Goal: Information Seeking & Learning: Learn about a topic

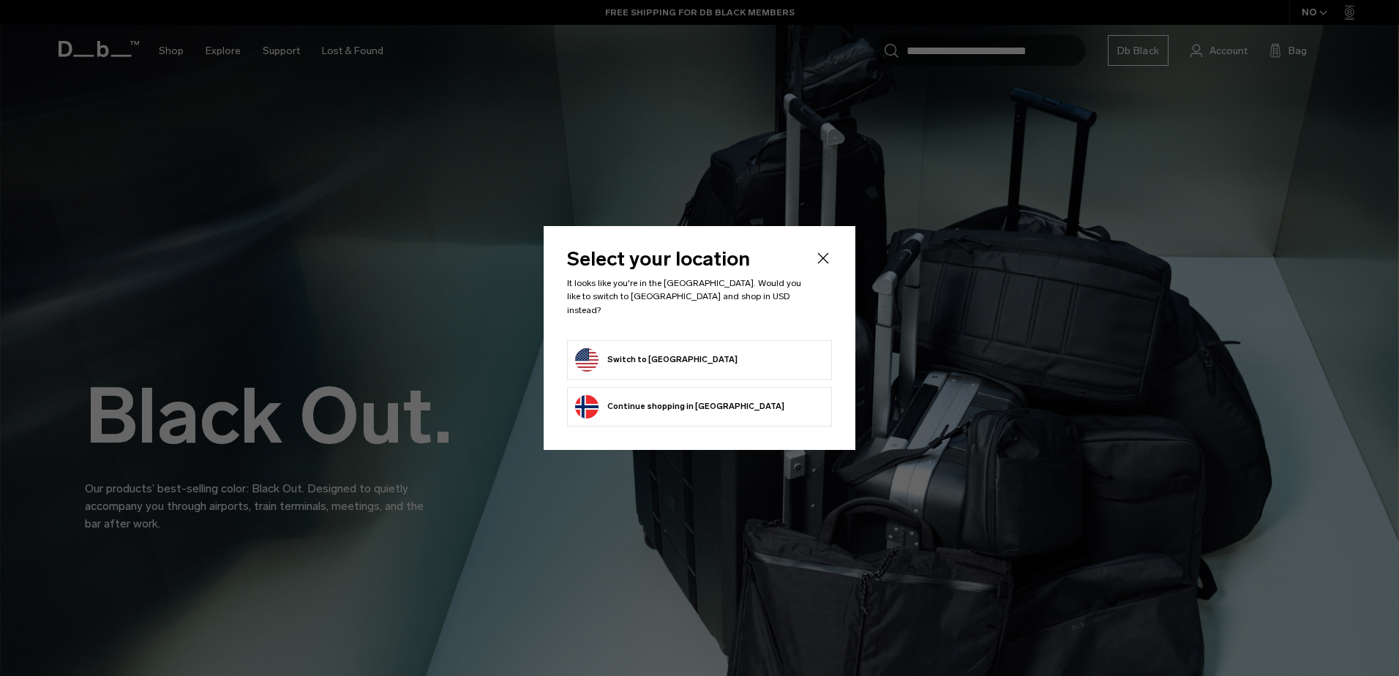
click at [743, 350] on form "Switch to United States" at bounding box center [699, 359] width 249 height 23
click at [640, 348] on button "Switch to United States" at bounding box center [656, 359] width 162 height 23
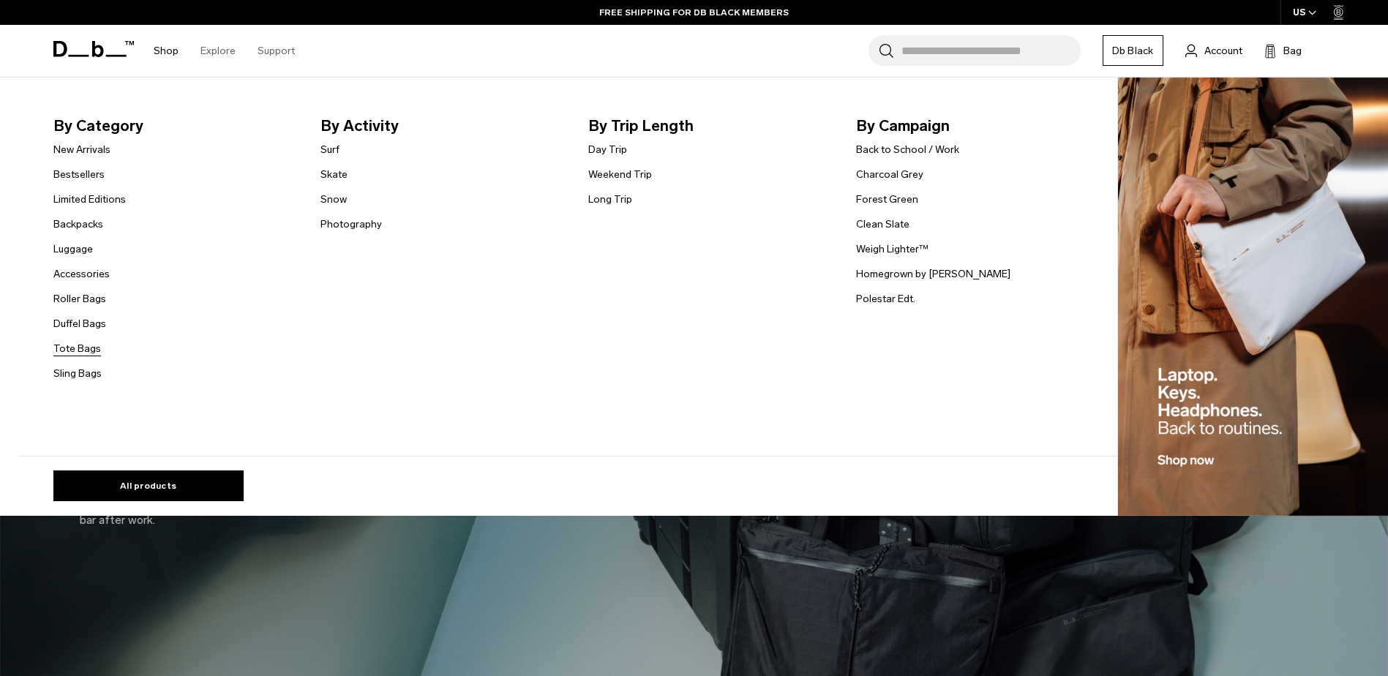
click at [79, 351] on link "Tote Bags" at bounding box center [77, 348] width 48 height 15
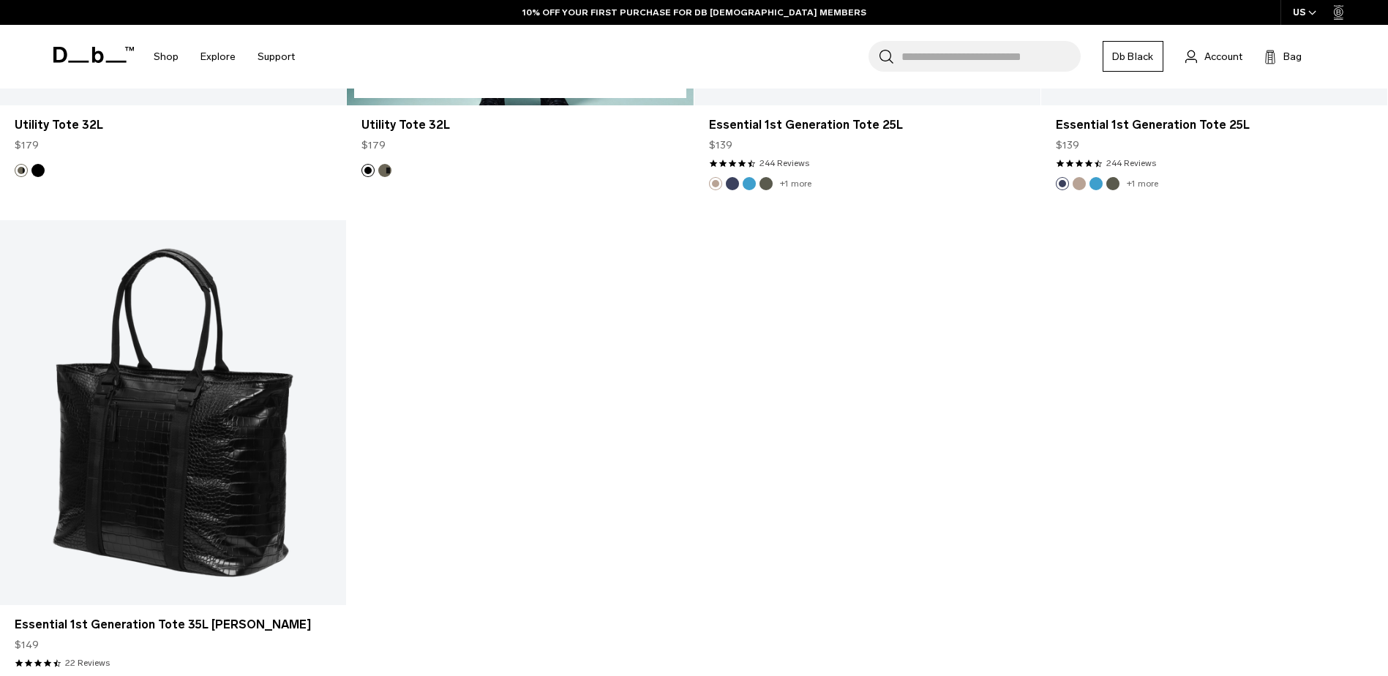
scroll to position [2341, 0]
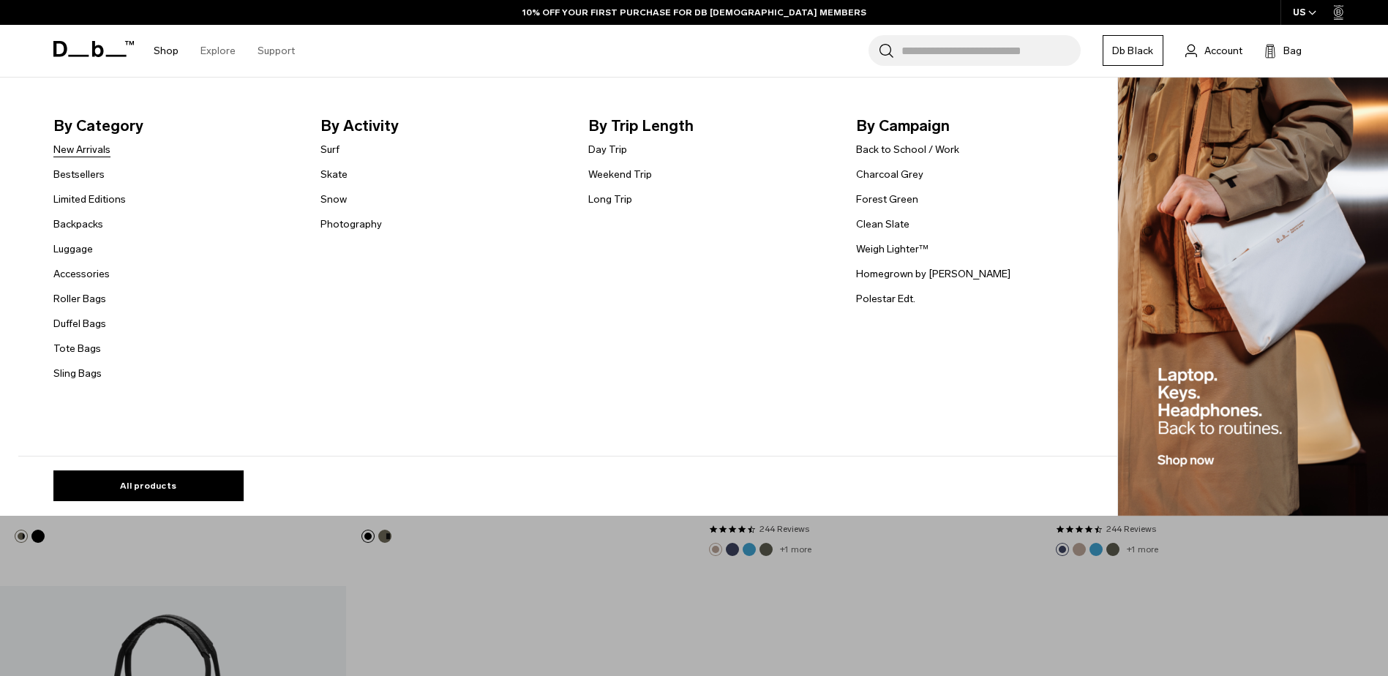
click at [89, 151] on link "New Arrivals" at bounding box center [81, 149] width 57 height 15
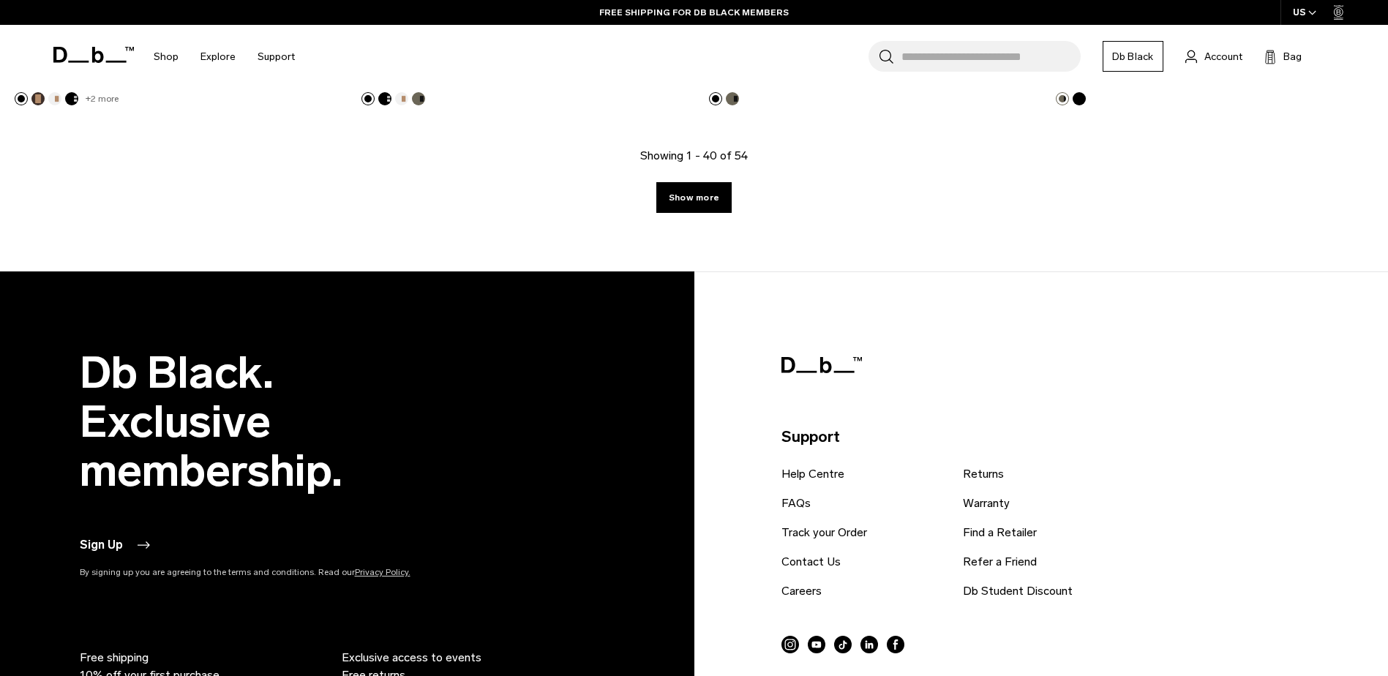
scroll to position [5341, 0]
click at [680, 193] on link "Show more" at bounding box center [693, 196] width 75 height 31
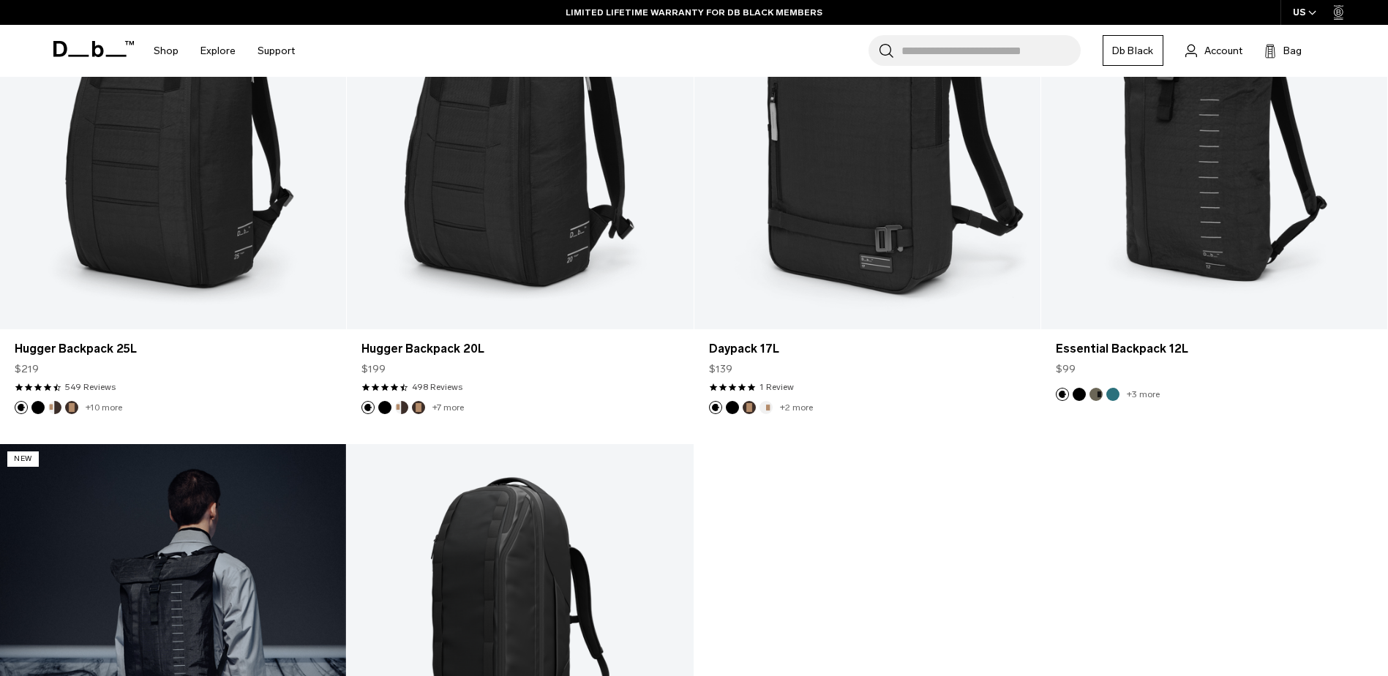
scroll to position [6344, 0]
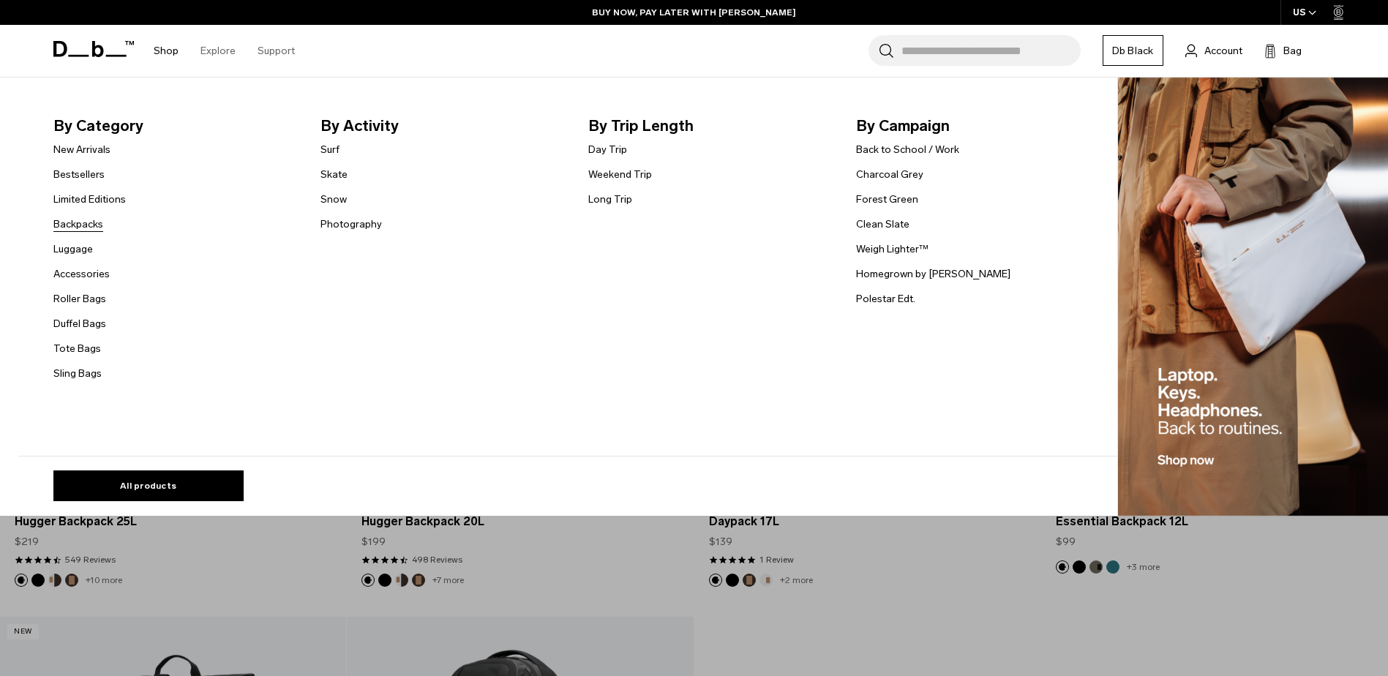
click at [86, 221] on link "Backpacks" at bounding box center [78, 224] width 50 height 15
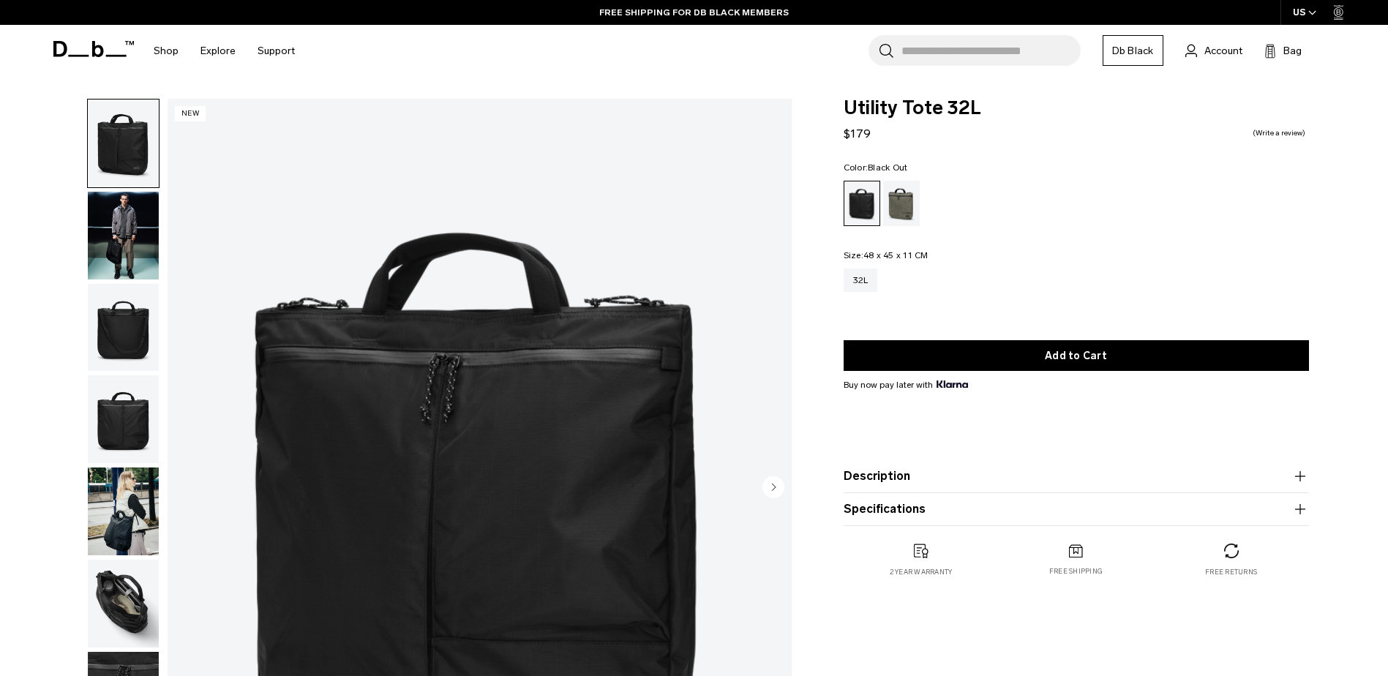
click at [129, 310] on img "button" at bounding box center [123, 328] width 71 height 88
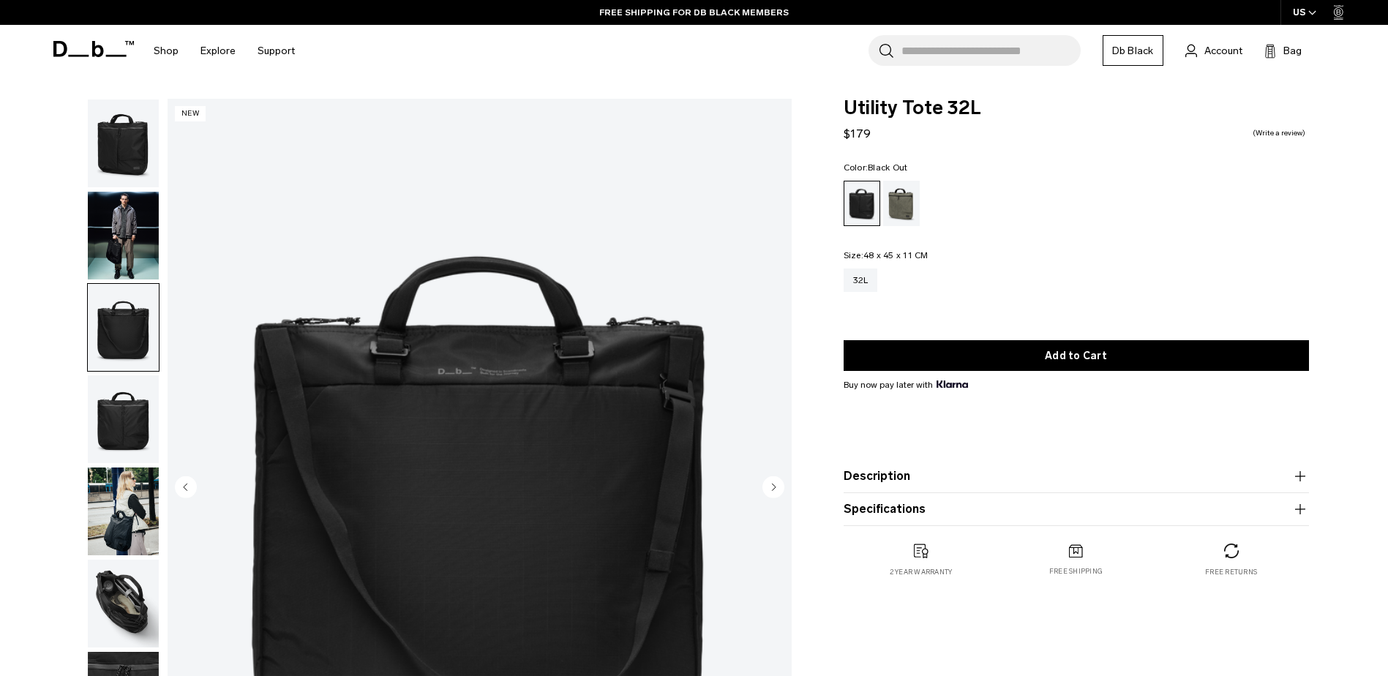
drag, startPoint x: 123, startPoint y: 408, endPoint x: 123, endPoint y: 440, distance: 32.9
click at [123, 408] on img "button" at bounding box center [123, 419] width 71 height 88
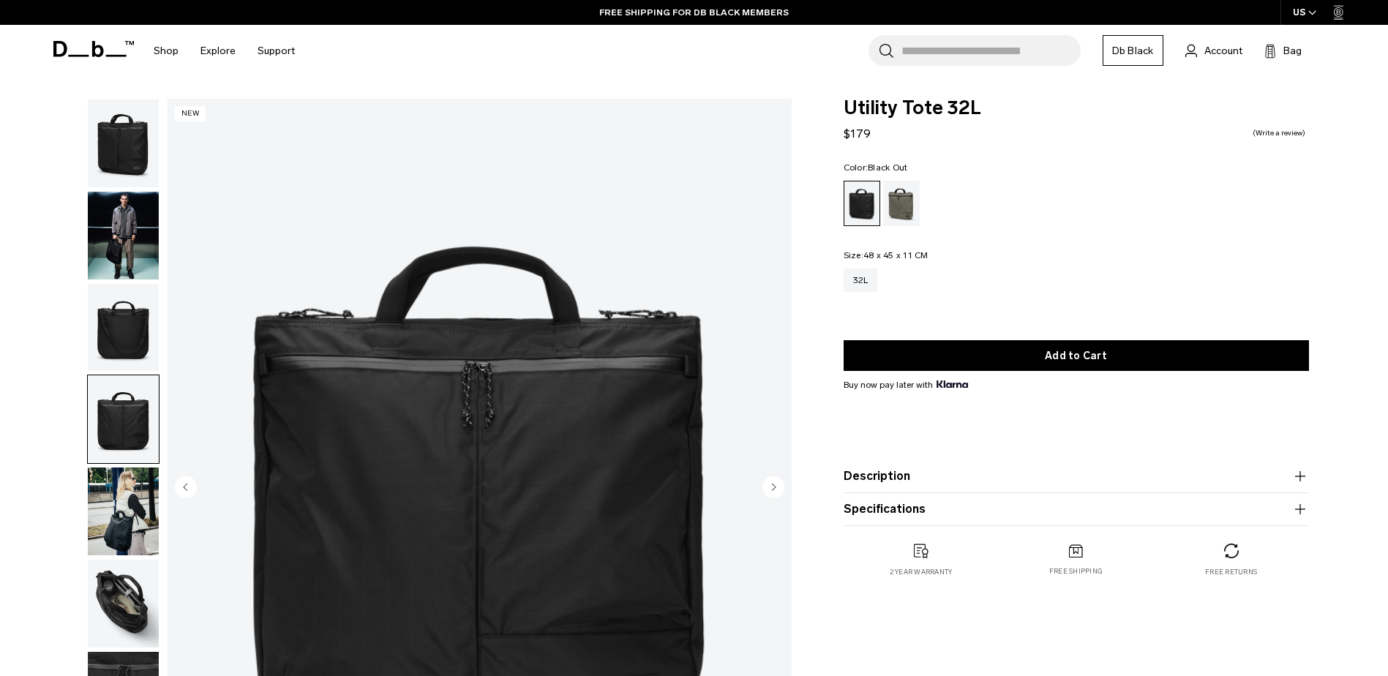
click at [127, 457] on img "button" at bounding box center [123, 419] width 71 height 88
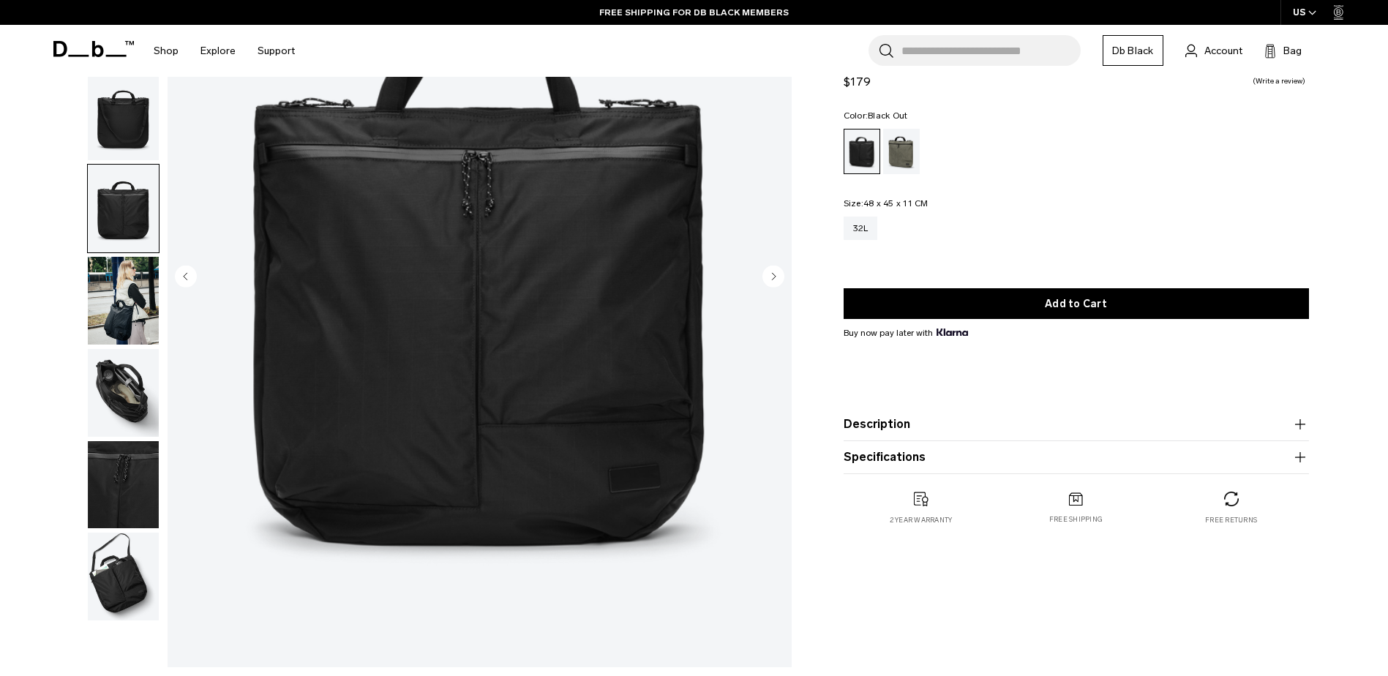
scroll to position [219, 0]
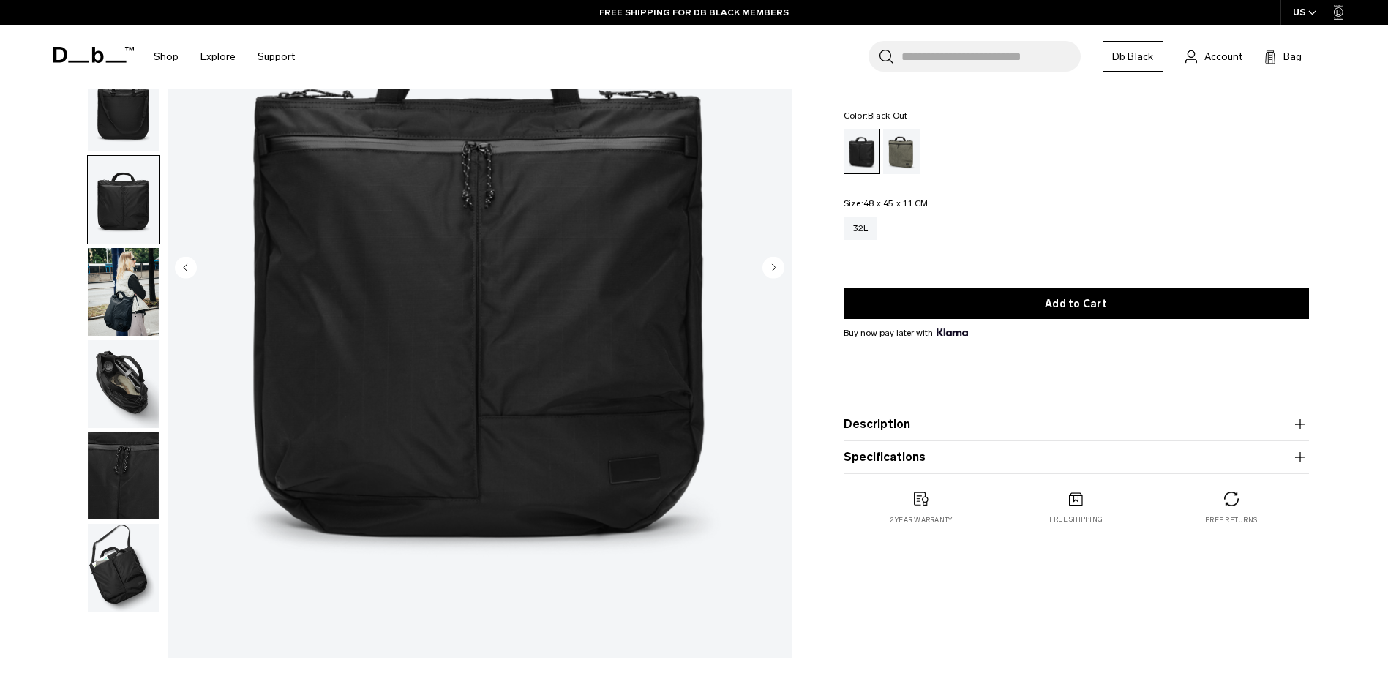
click at [121, 319] on img "button" at bounding box center [123, 292] width 71 height 88
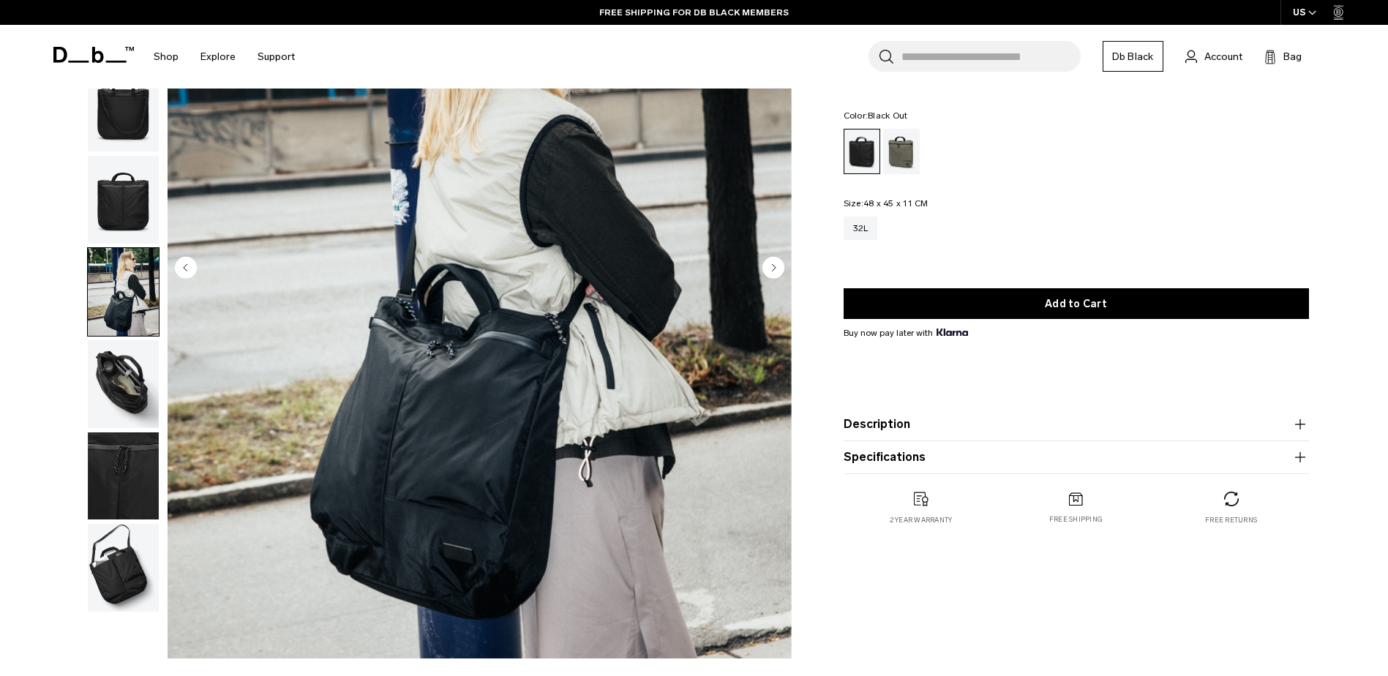
click at [141, 386] on img "button" at bounding box center [123, 384] width 71 height 88
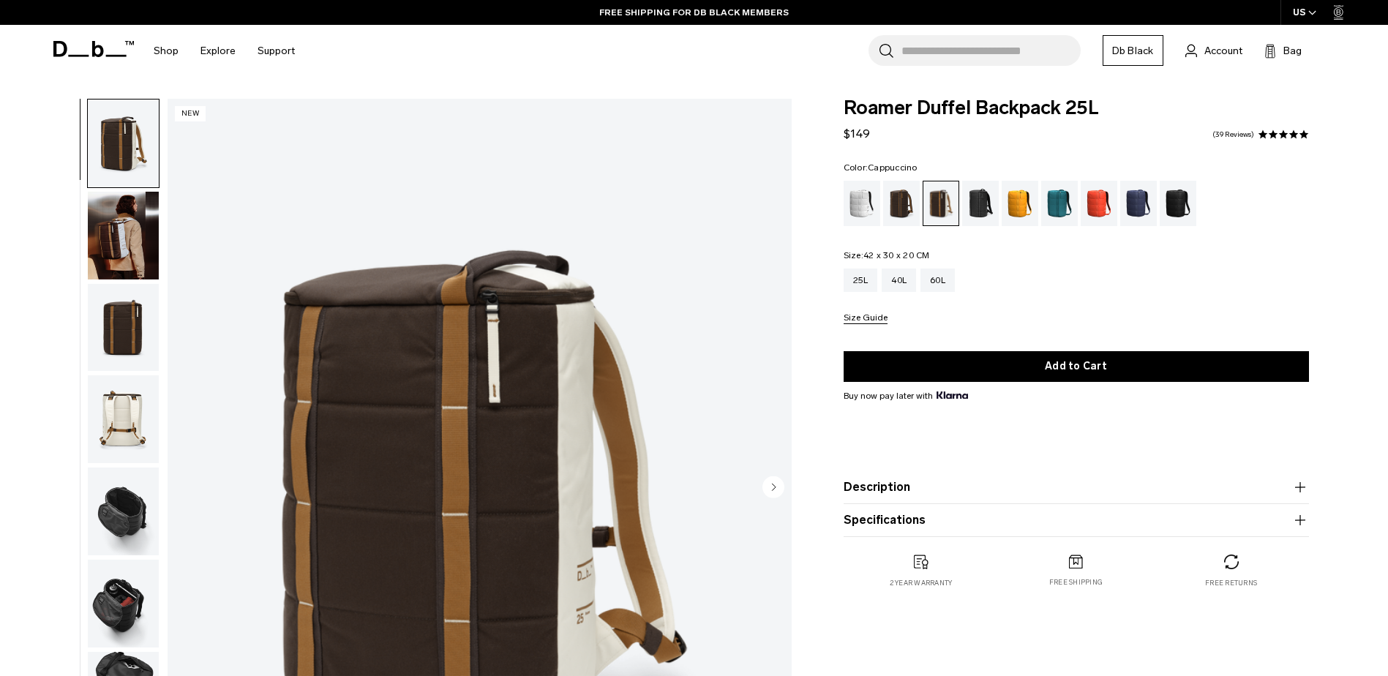
click at [121, 217] on img "button" at bounding box center [123, 236] width 71 height 88
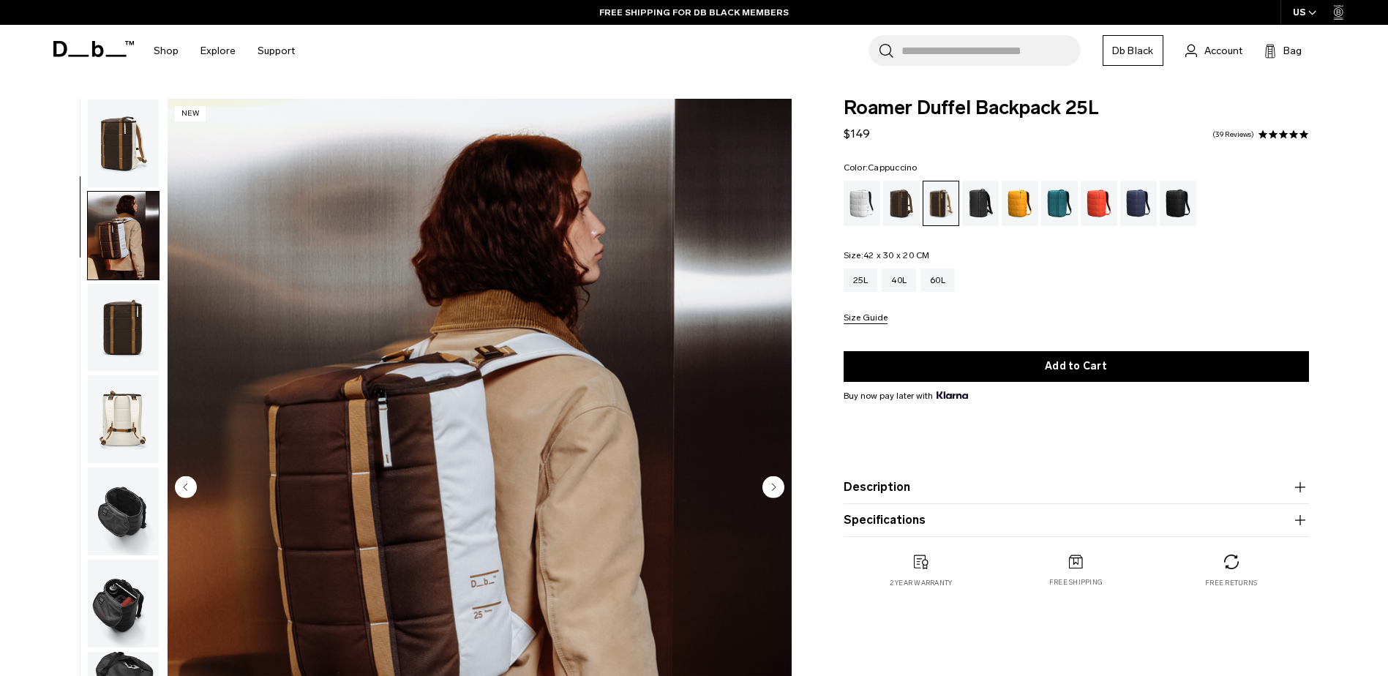
scroll to position [92, 0]
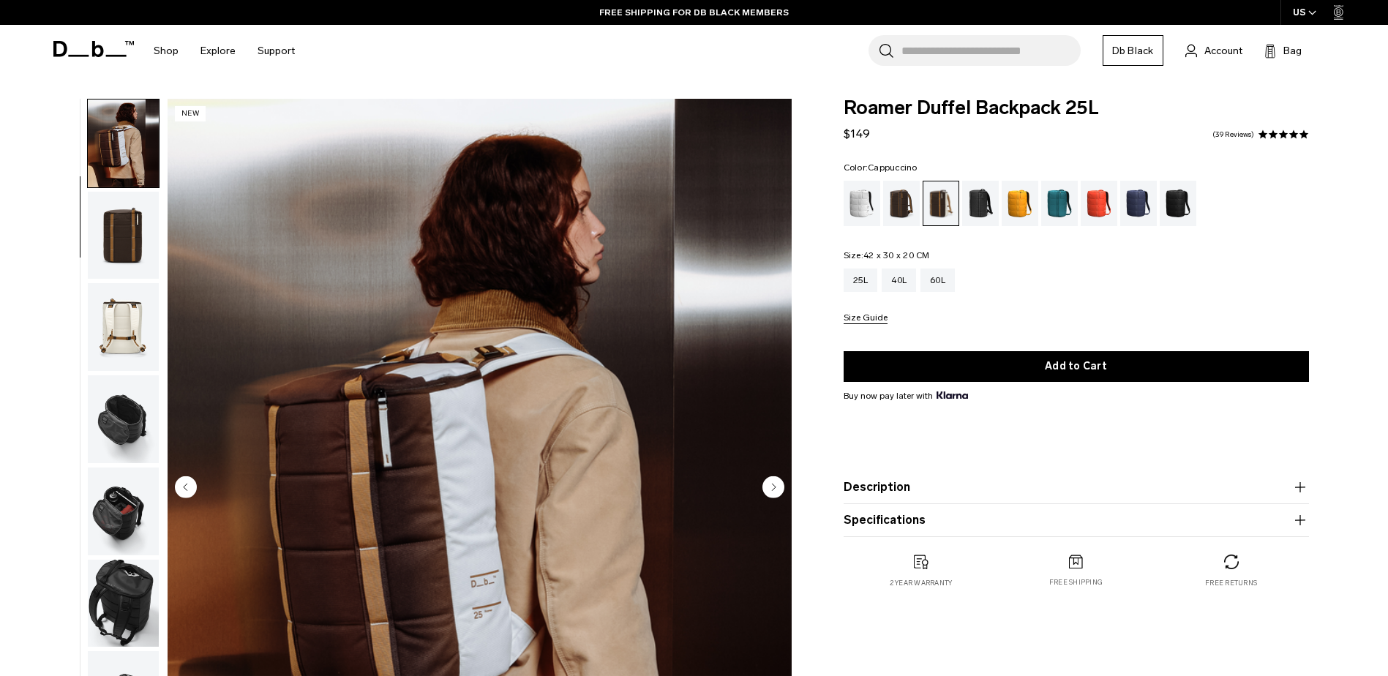
click at [121, 217] on img "button" at bounding box center [123, 236] width 71 height 88
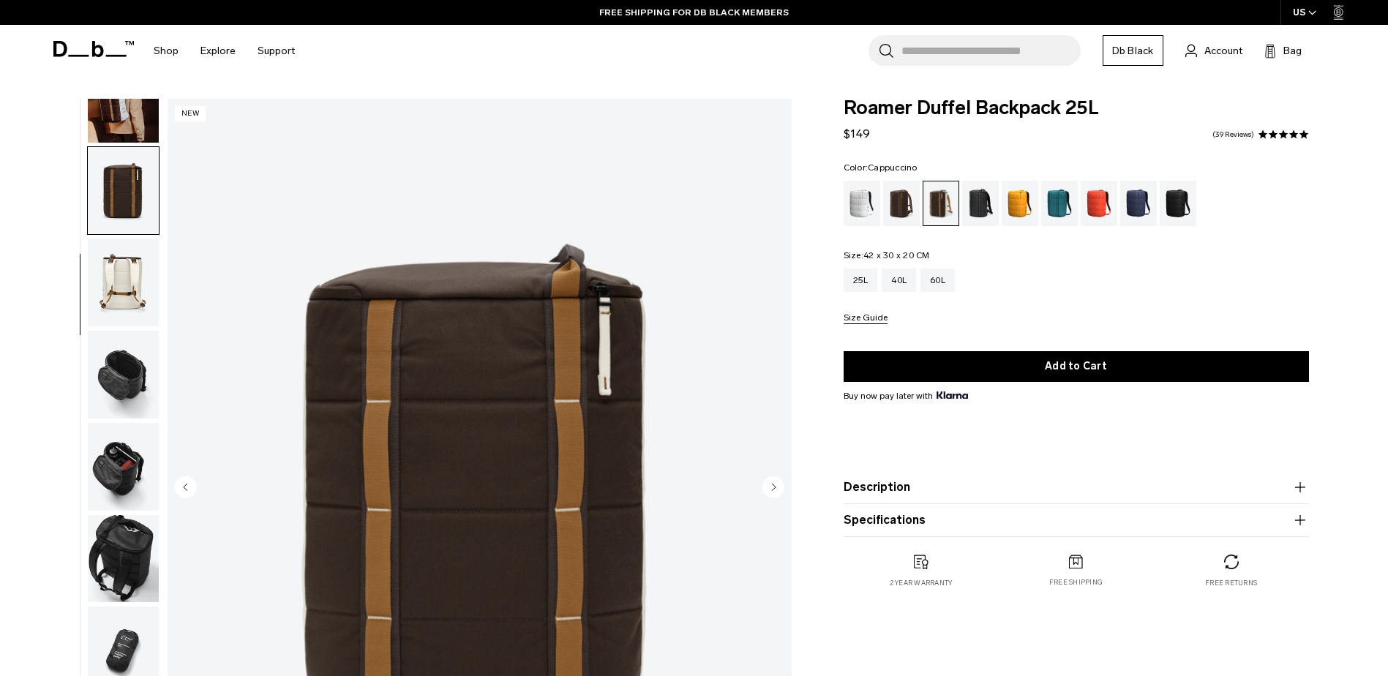
scroll to position [138, 0]
click at [129, 271] on img "button" at bounding box center [123, 281] width 71 height 88
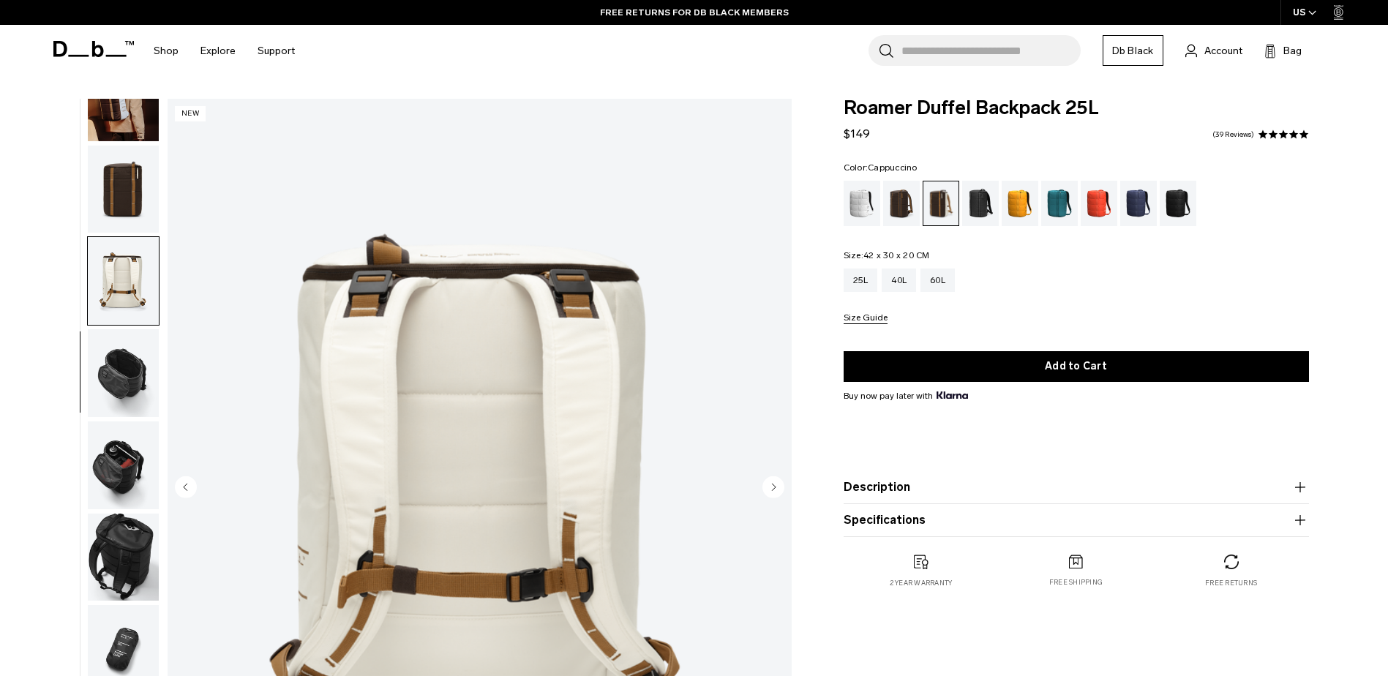
scroll to position [146, 0]
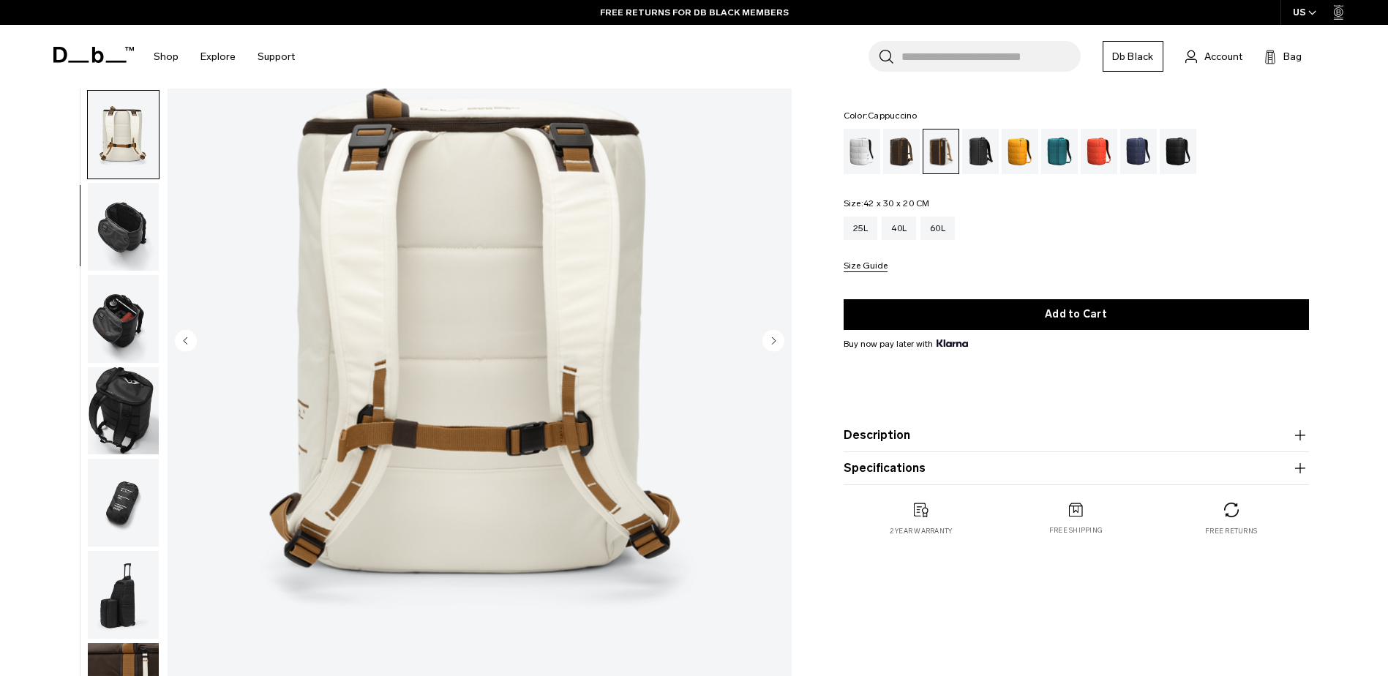
click at [124, 230] on img "button" at bounding box center [123, 227] width 71 height 88
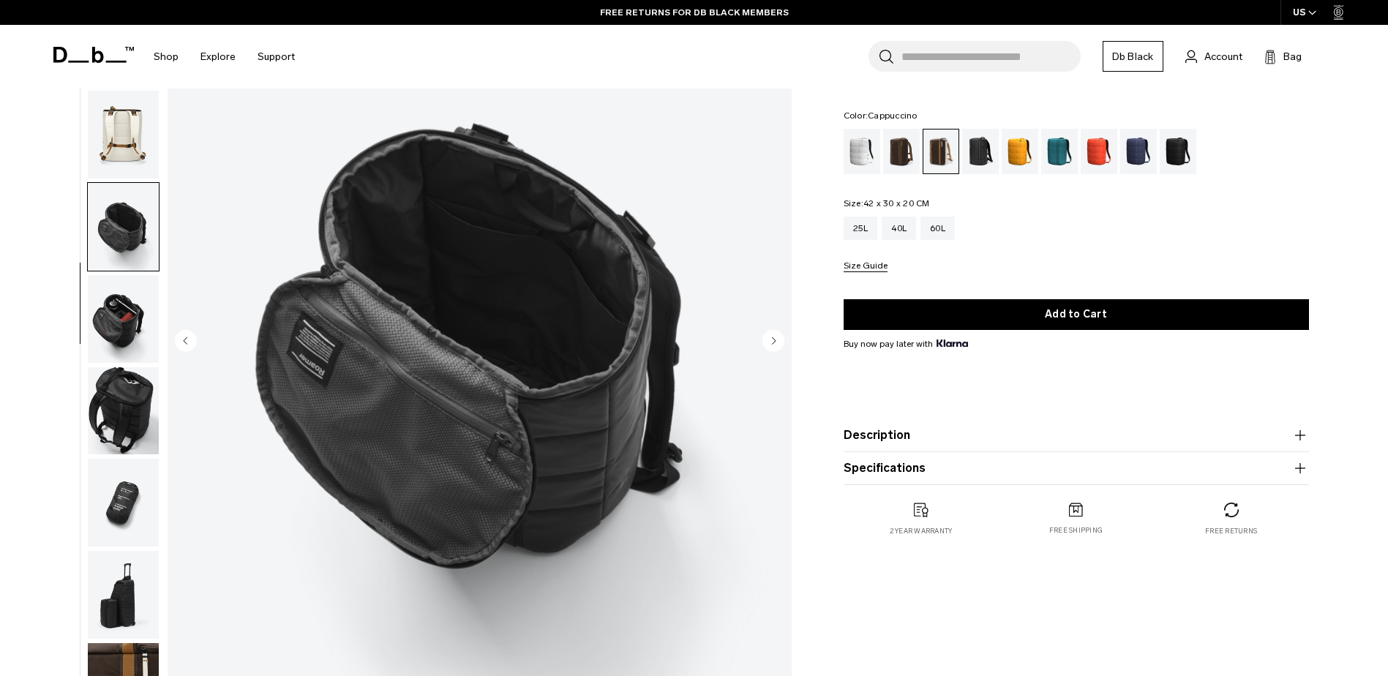
click at [131, 288] on img "button" at bounding box center [123, 319] width 71 height 88
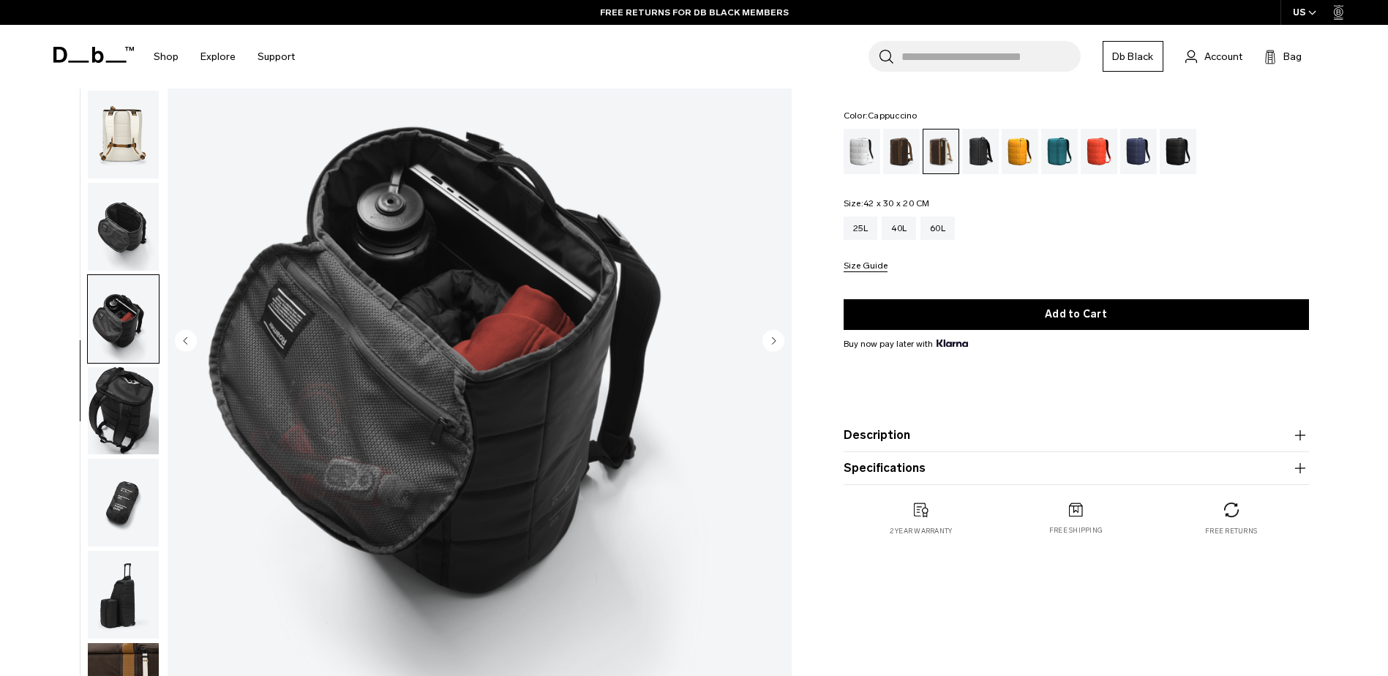
click at [111, 430] on img "button" at bounding box center [123, 411] width 71 height 88
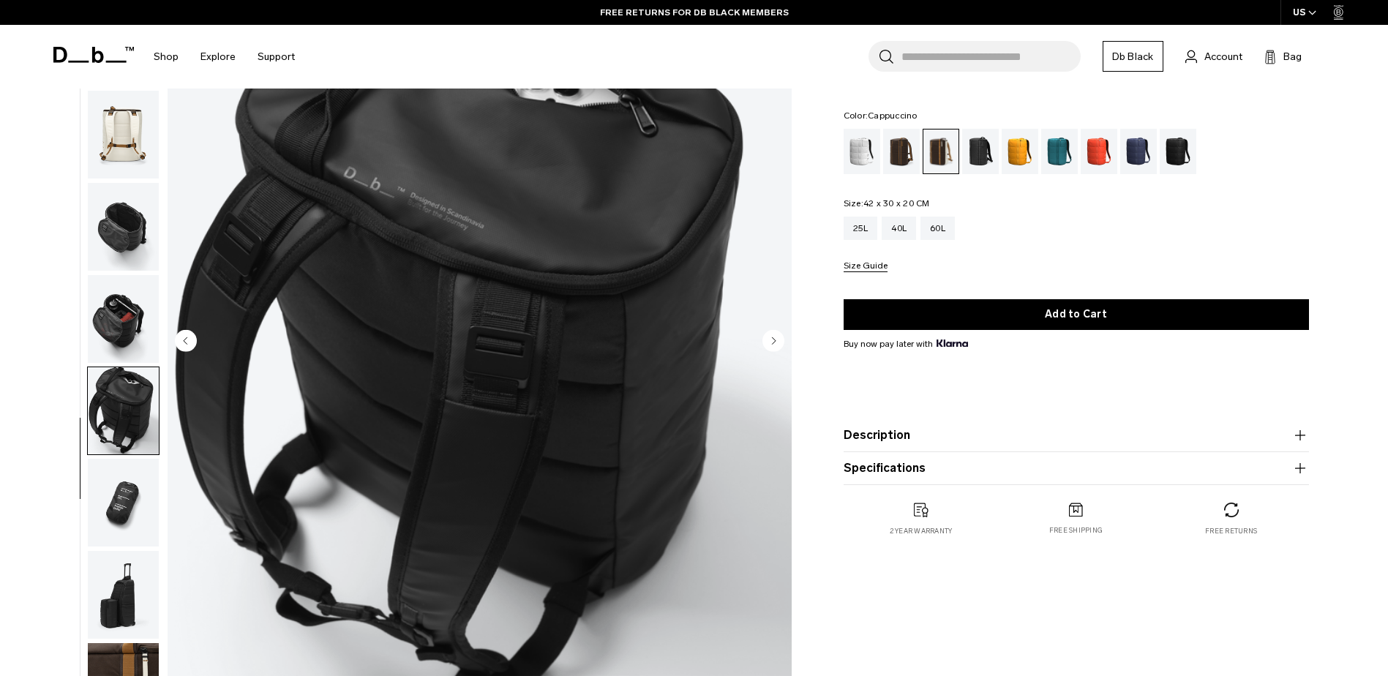
click at [112, 488] on img "button" at bounding box center [123, 503] width 71 height 88
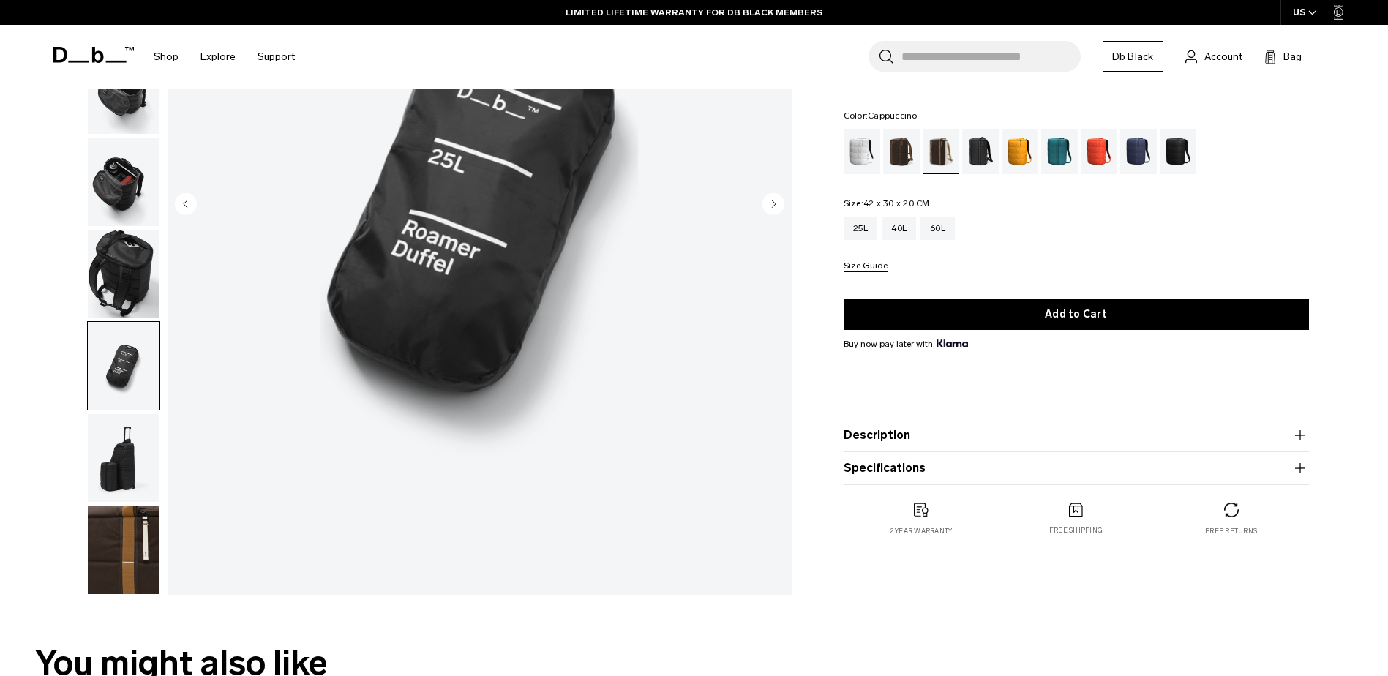
scroll to position [293, 0]
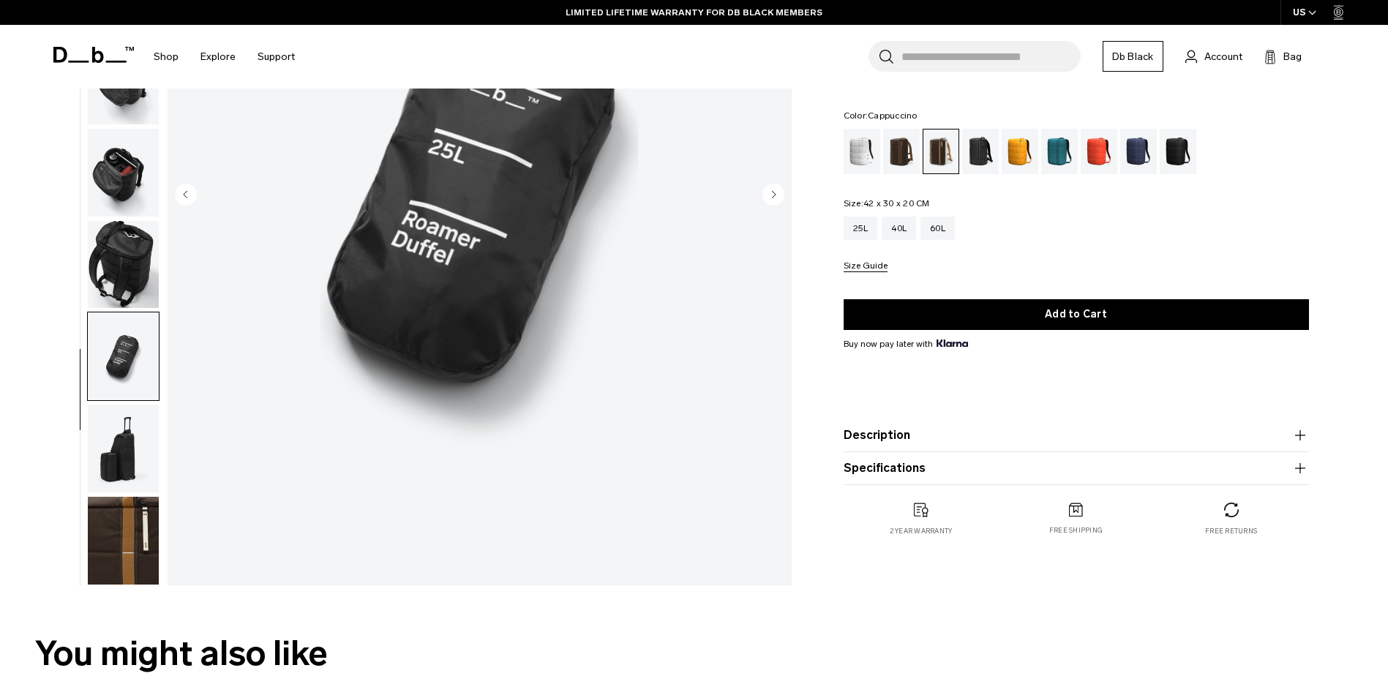
click at [126, 454] on img "button" at bounding box center [123, 449] width 71 height 88
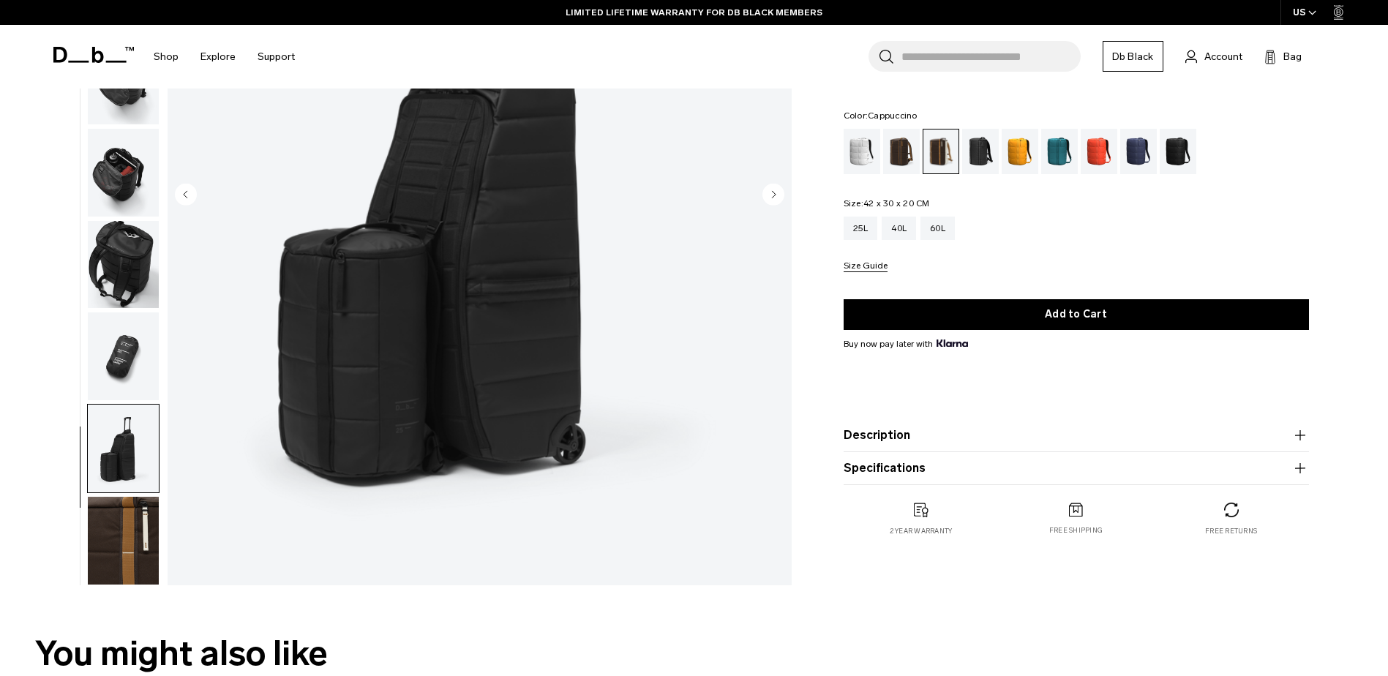
click at [122, 540] on img "button" at bounding box center [123, 541] width 71 height 88
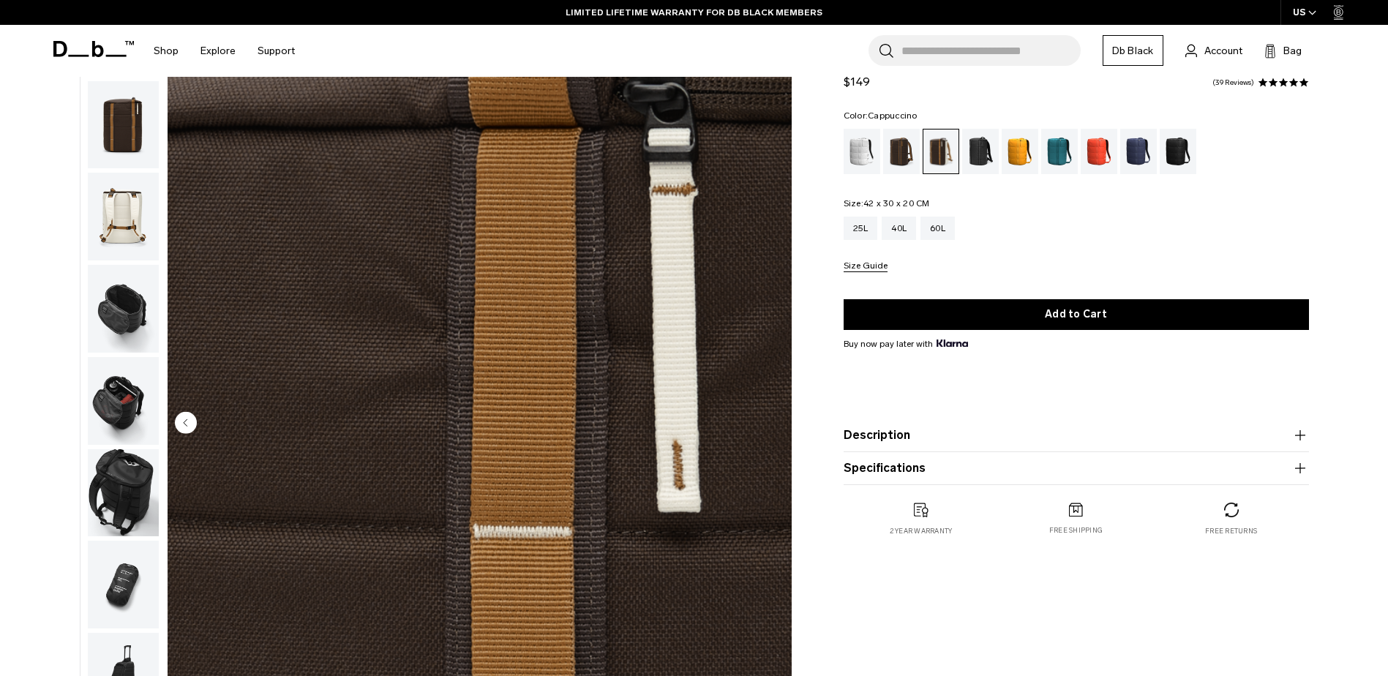
scroll to position [0, 0]
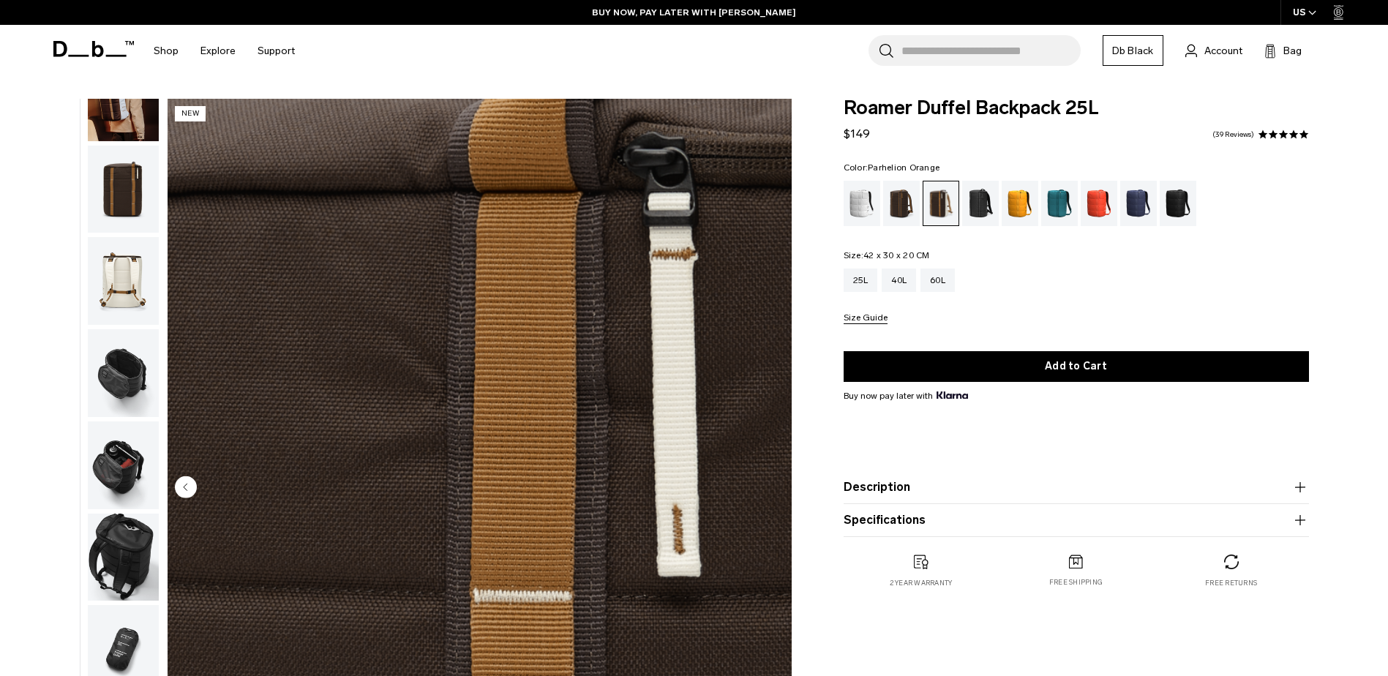
click at [1018, 217] on div "Parhelion Orange" at bounding box center [1020, 203] width 37 height 45
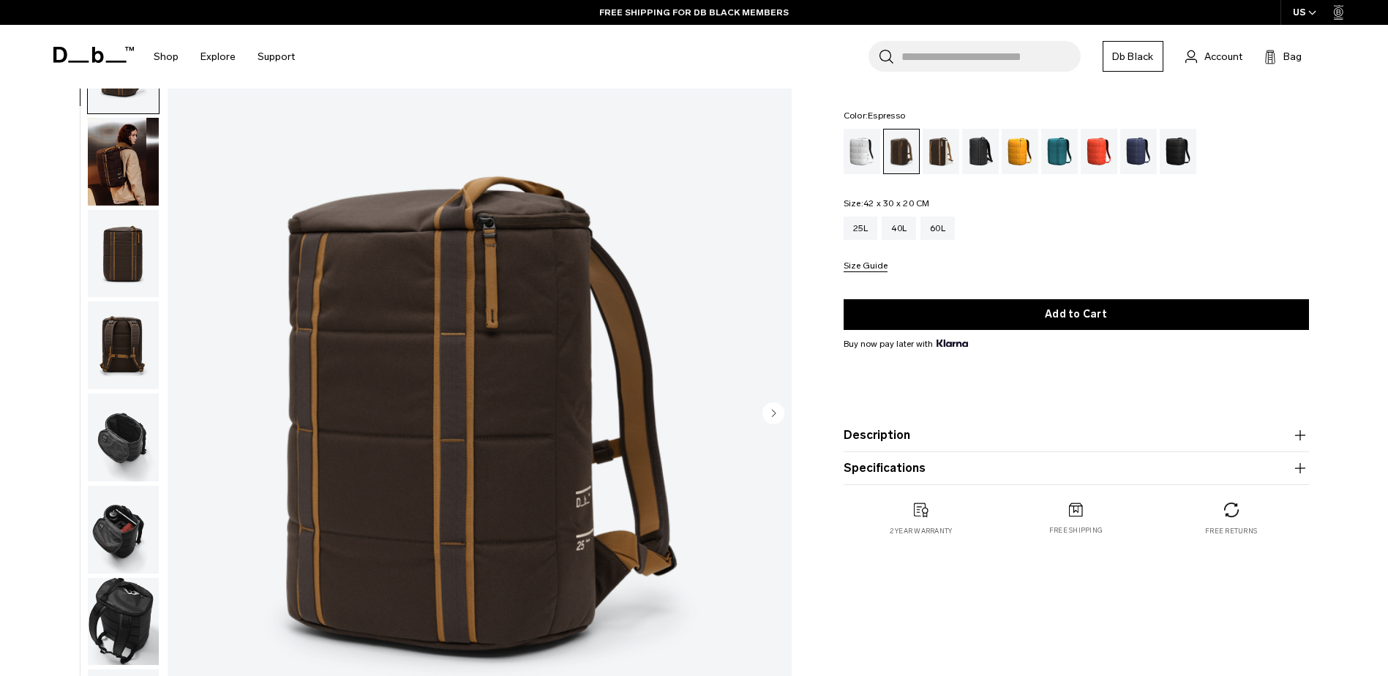
scroll to position [73, 0]
click at [118, 443] on img "button" at bounding box center [123, 438] width 71 height 88
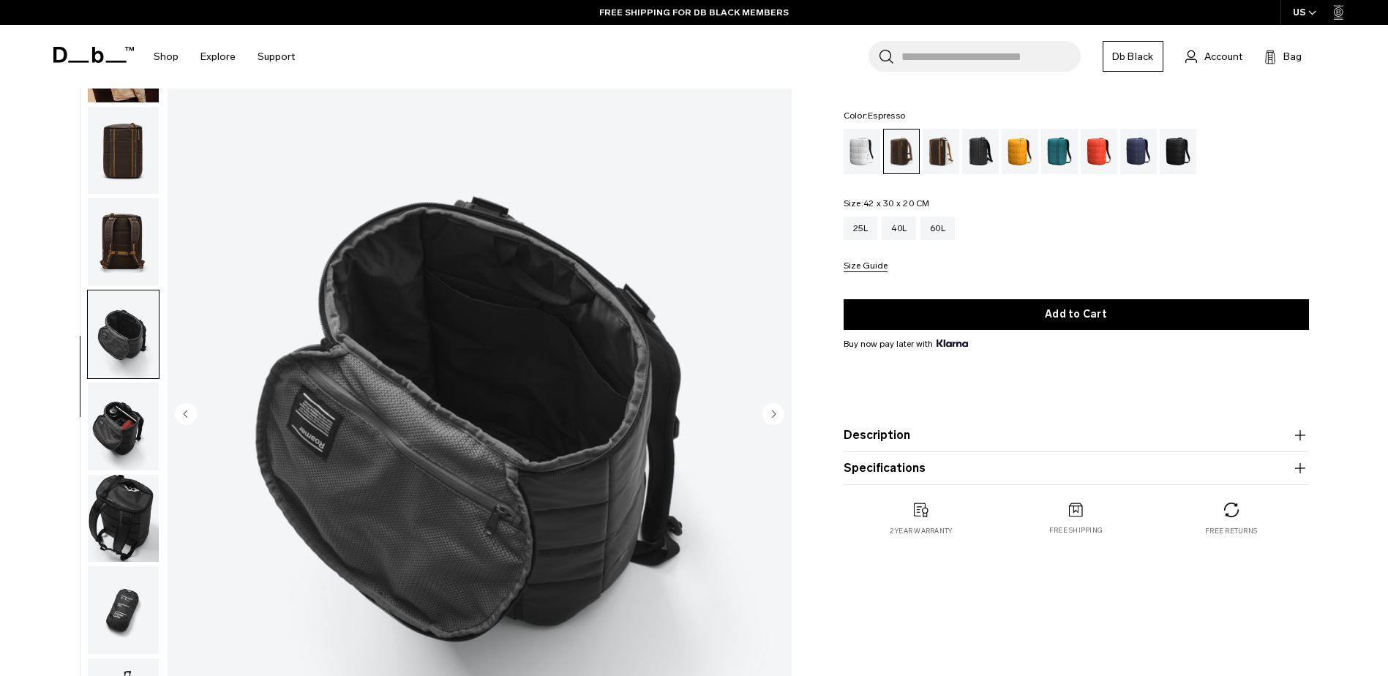
scroll to position [138, 0]
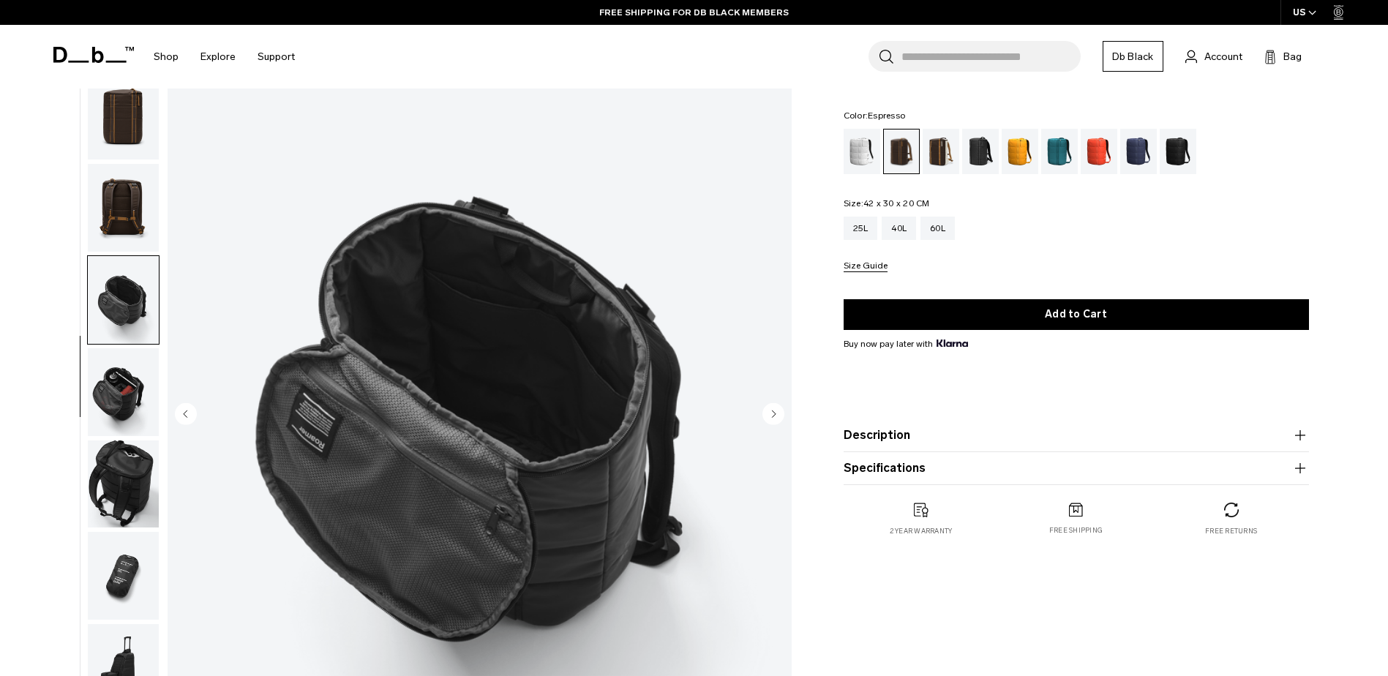
click at [119, 520] on img "button" at bounding box center [123, 484] width 71 height 88
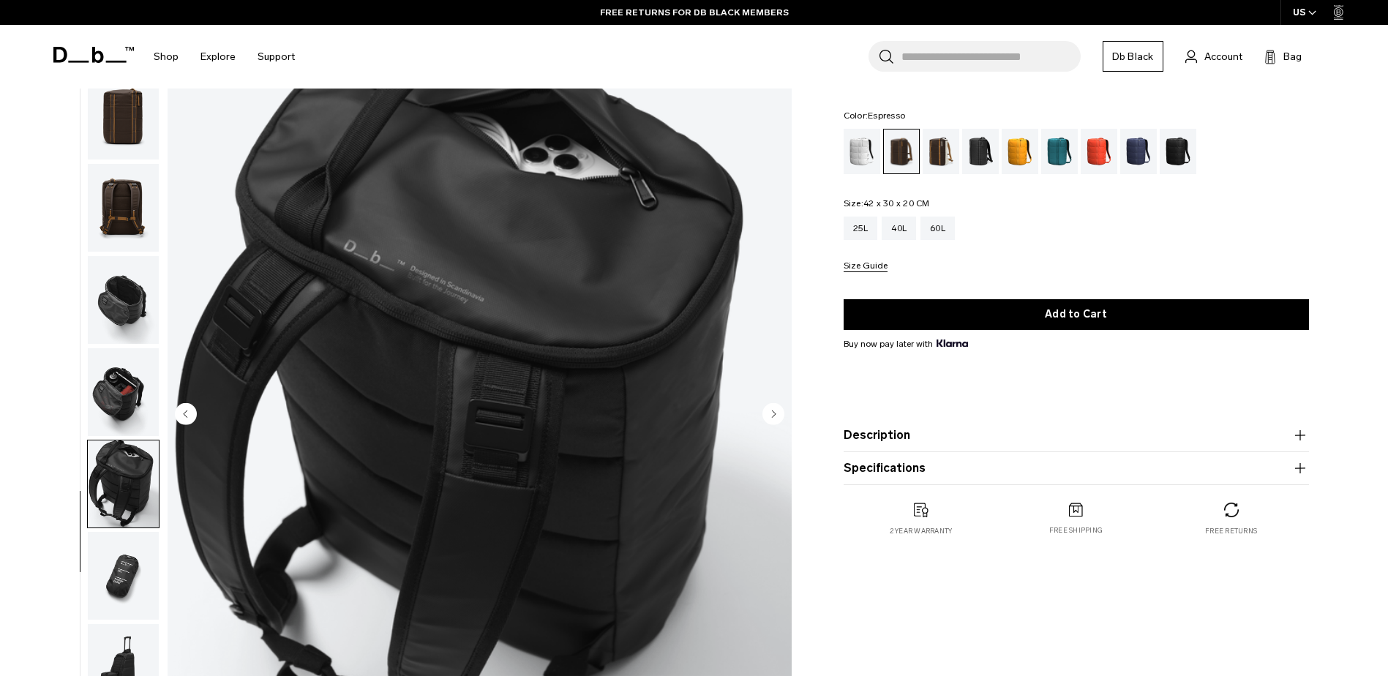
click at [120, 592] on img "button" at bounding box center [123, 576] width 71 height 88
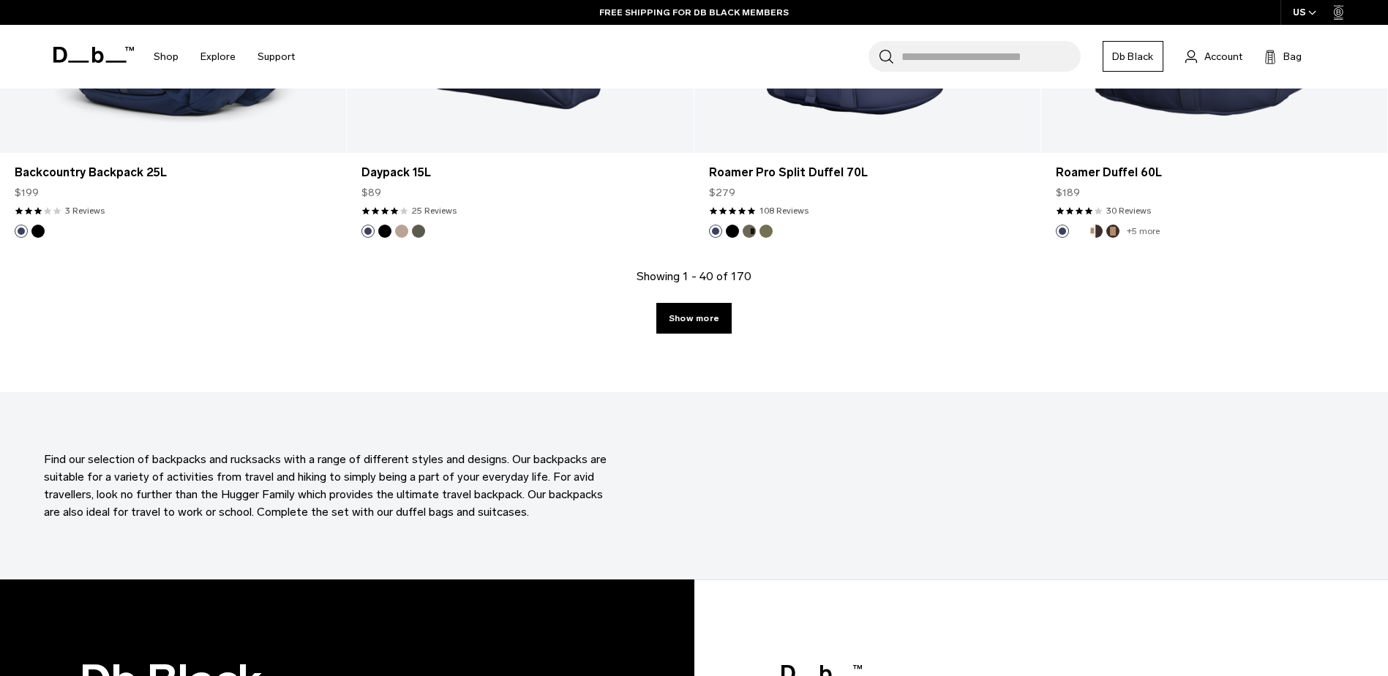
scroll to position [5268, 0]
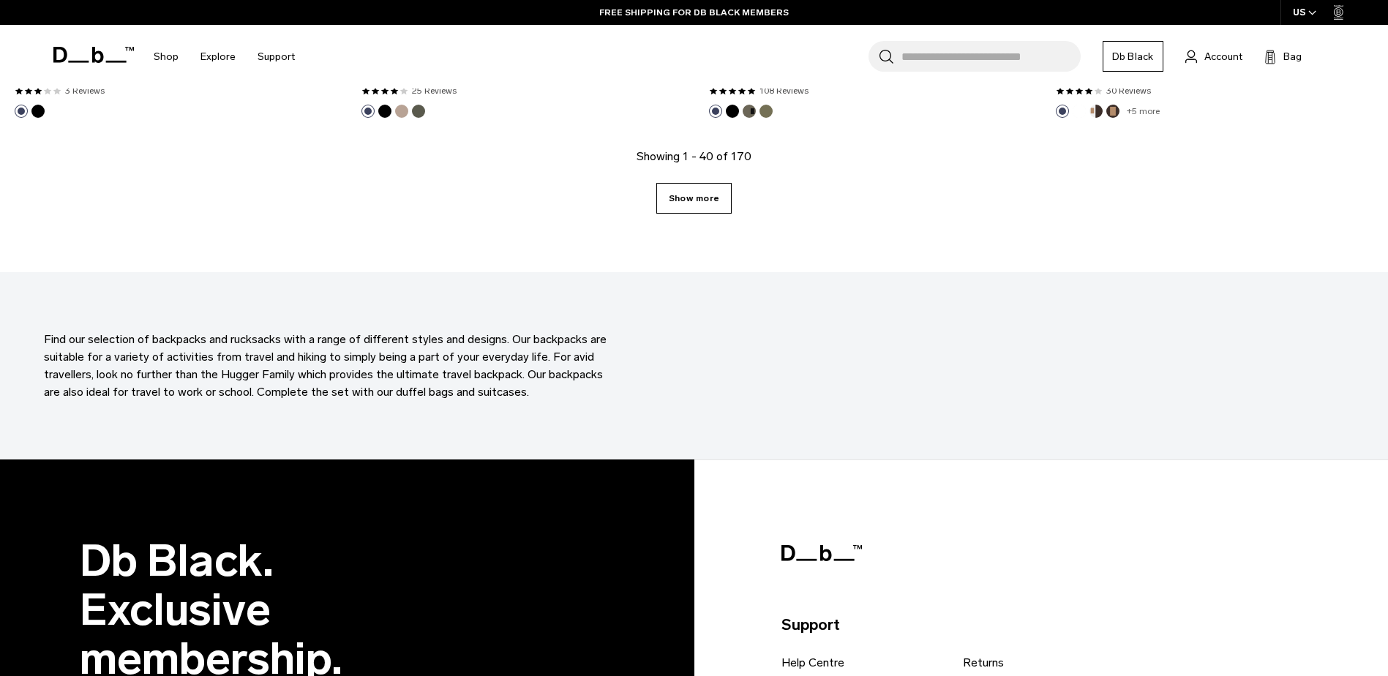
click at [692, 198] on link "Show more" at bounding box center [693, 198] width 75 height 31
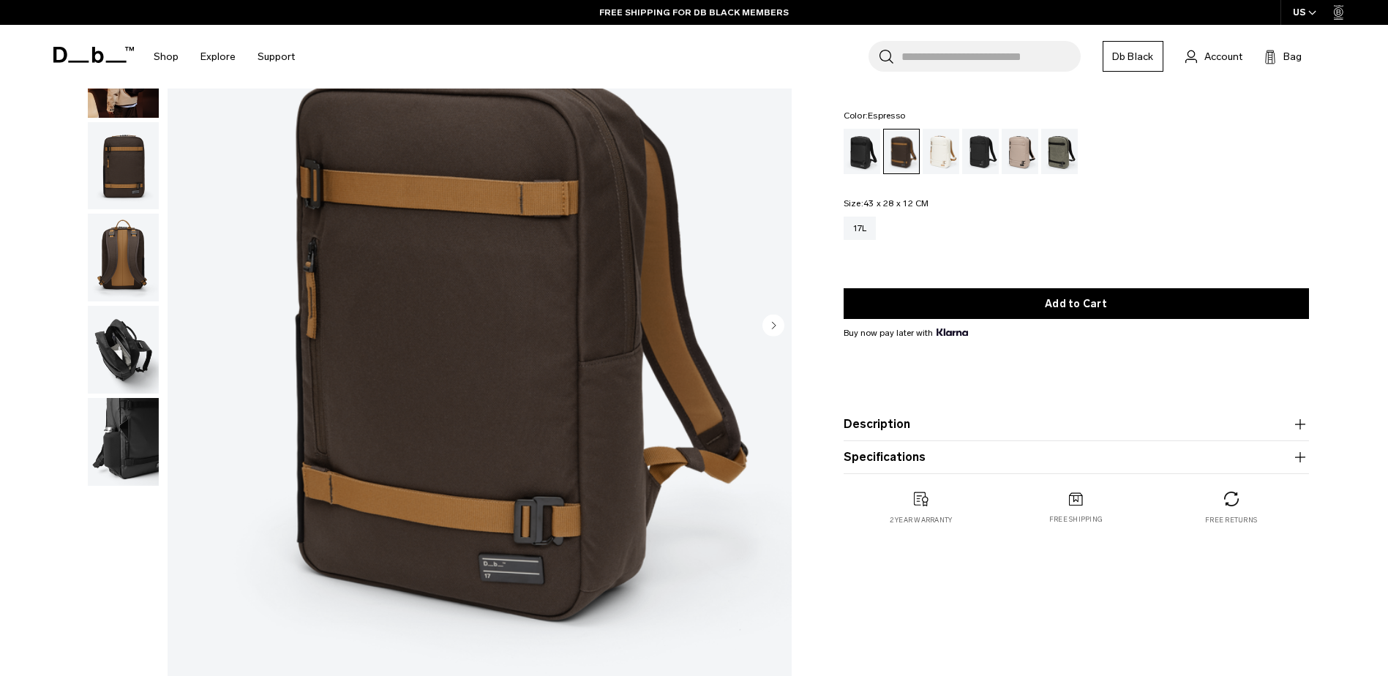
scroll to position [73, 0]
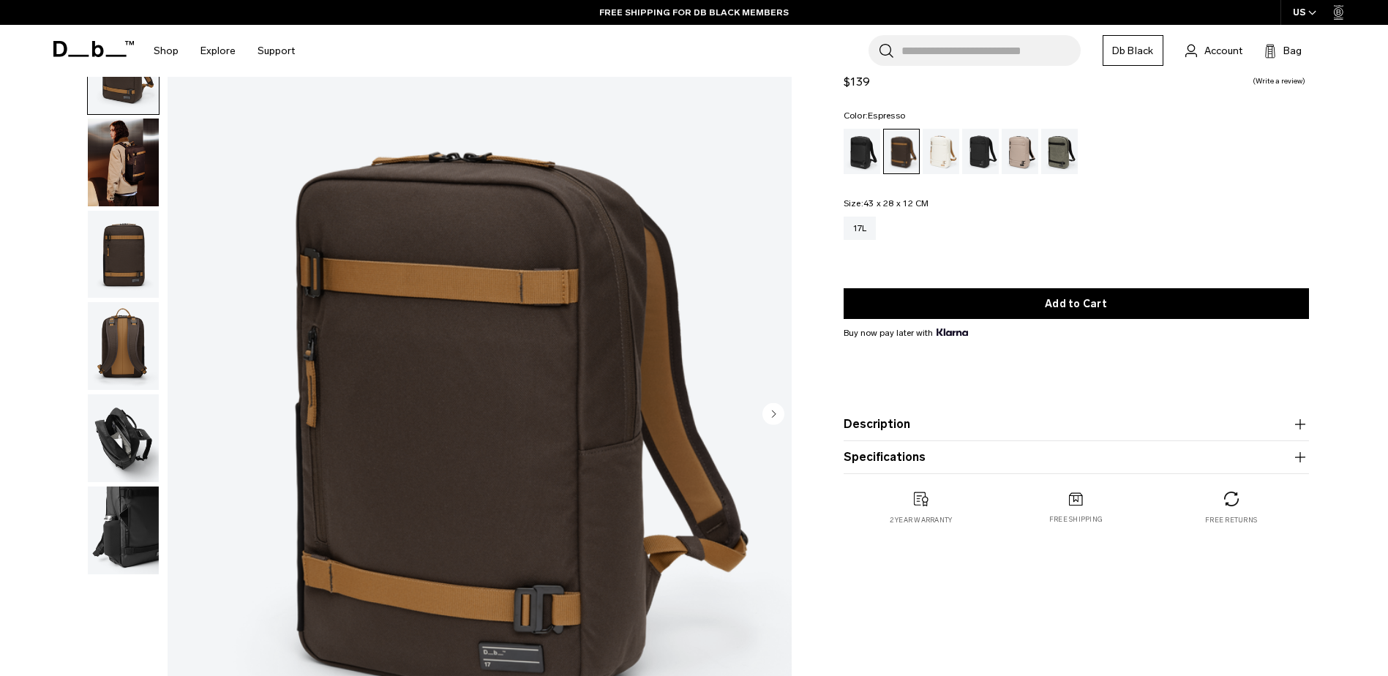
click at [132, 253] on img "button" at bounding box center [123, 255] width 71 height 88
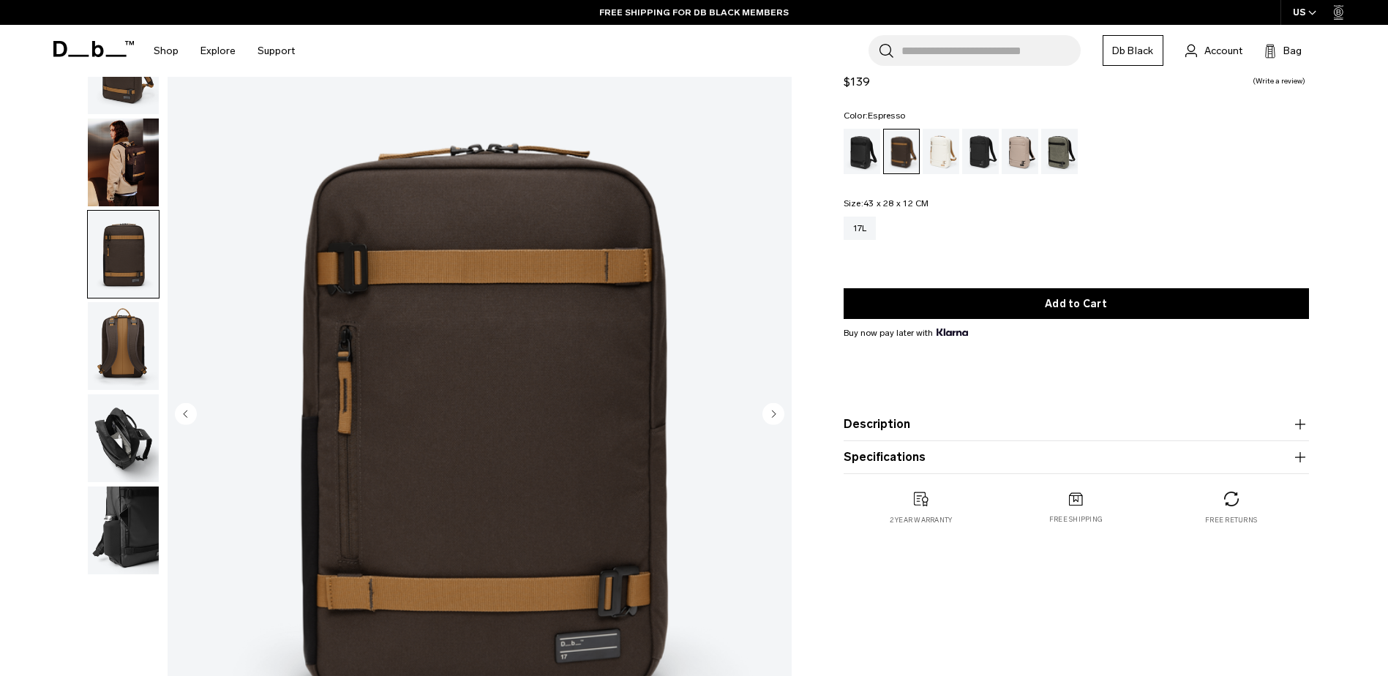
click at [127, 192] on img "button" at bounding box center [123, 163] width 71 height 88
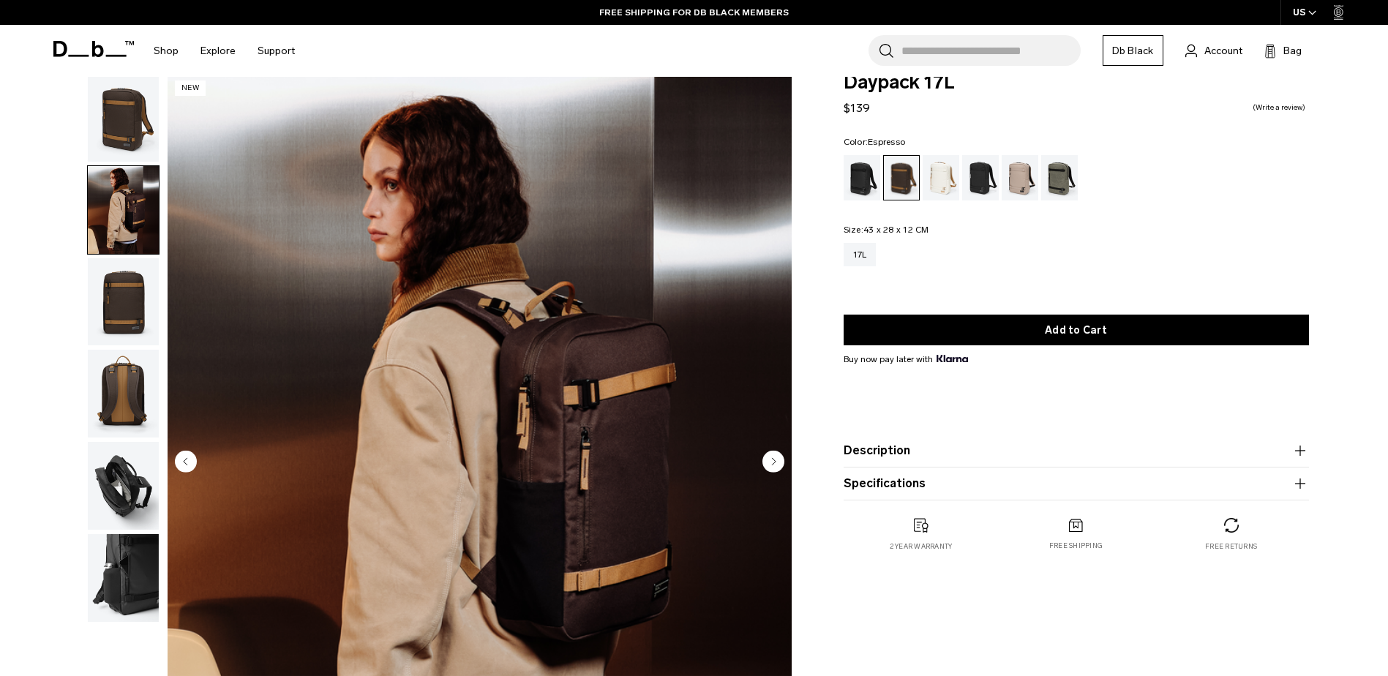
scroll to position [0, 0]
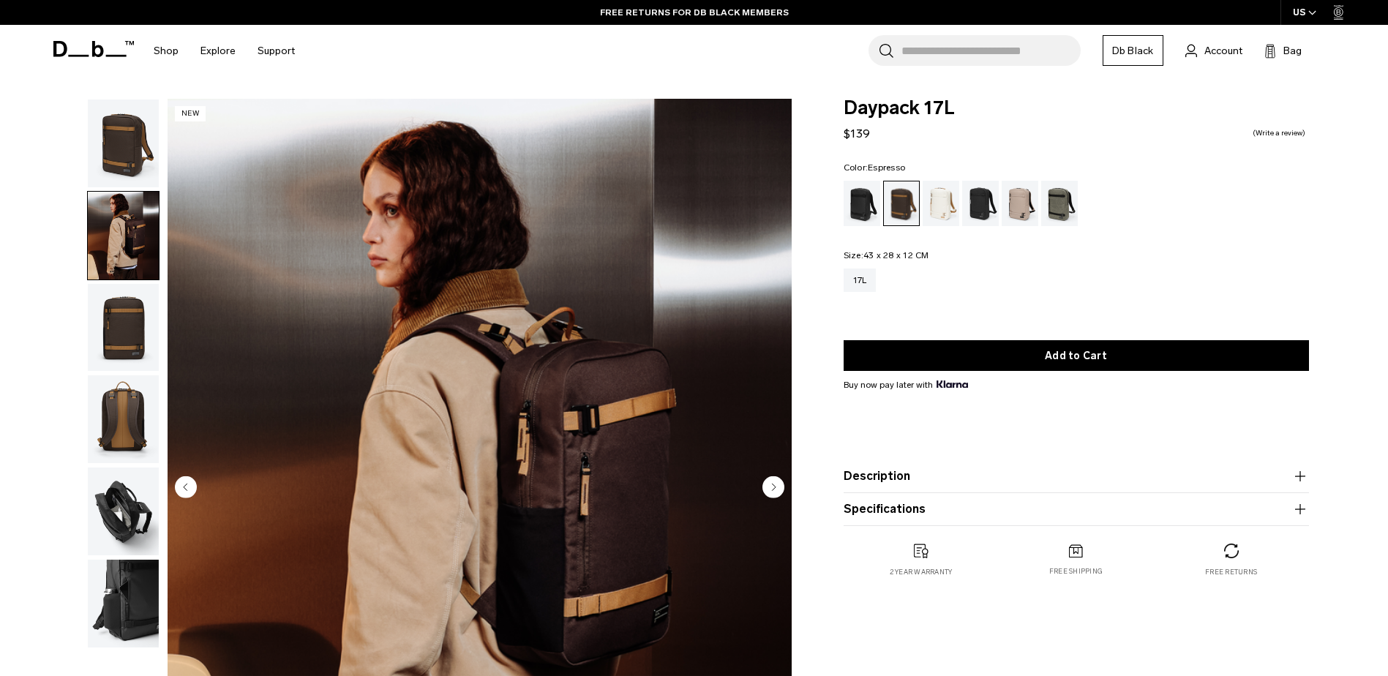
click at [129, 154] on img "button" at bounding box center [123, 143] width 71 height 88
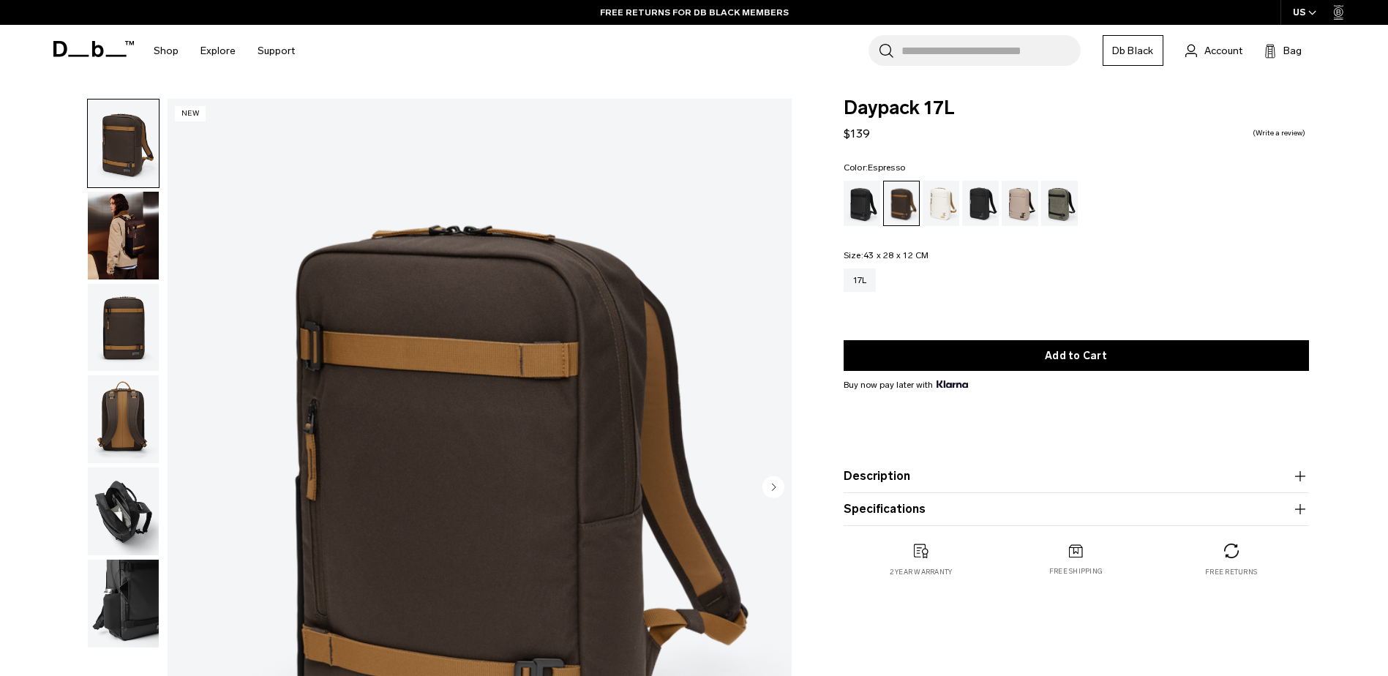
click at [110, 413] on img "button" at bounding box center [123, 419] width 71 height 88
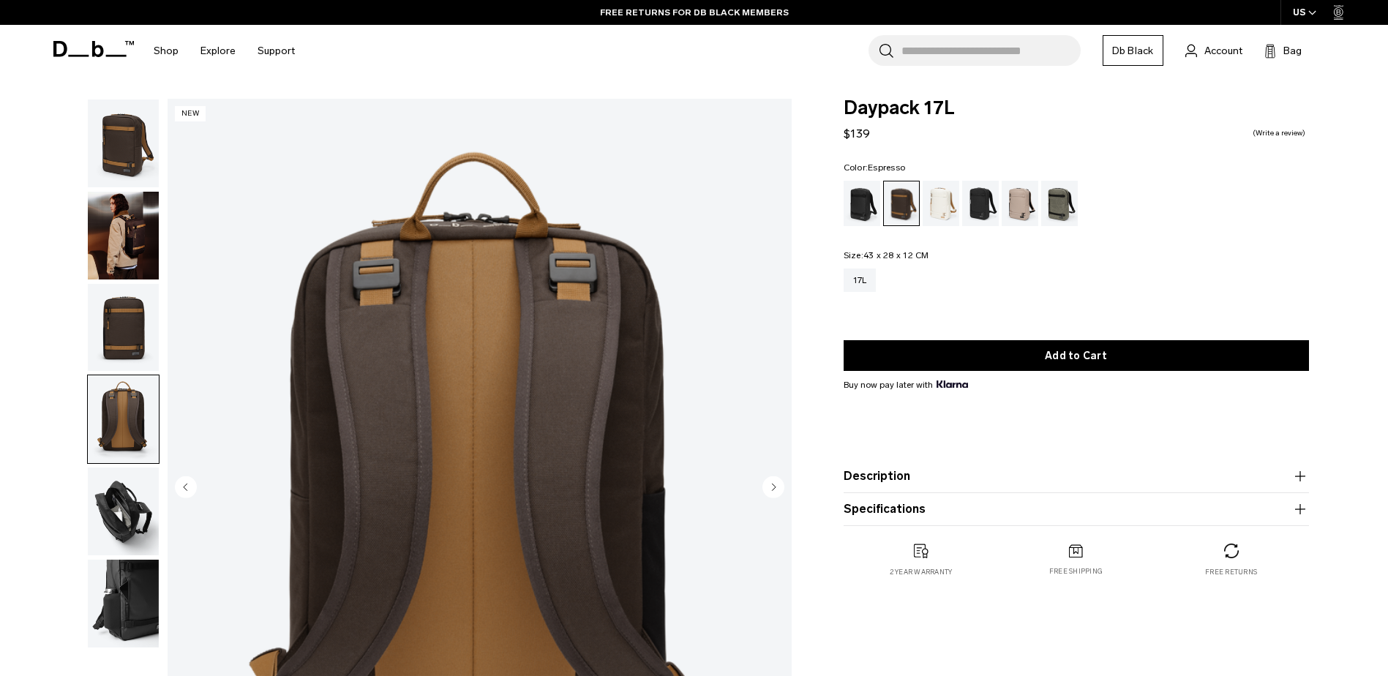
click at [113, 503] on img "button" at bounding box center [123, 511] width 71 height 88
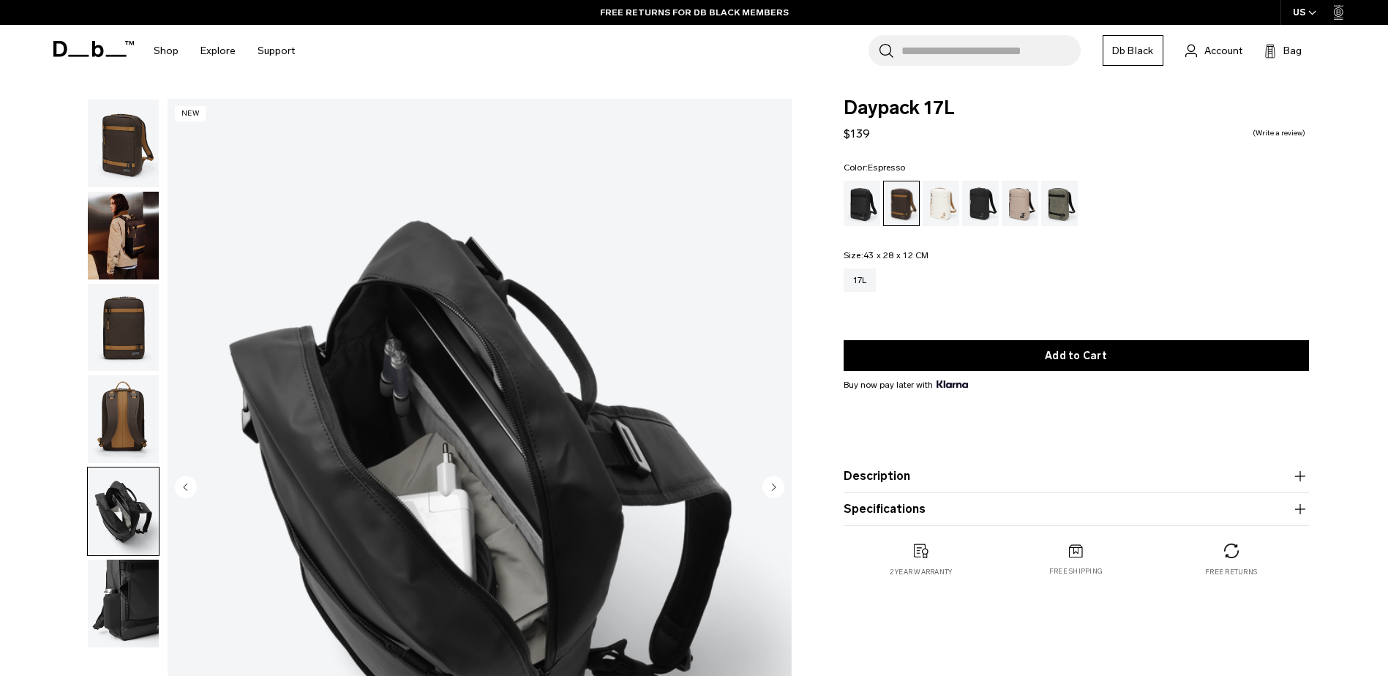
click at [120, 614] on img "button" at bounding box center [123, 604] width 71 height 88
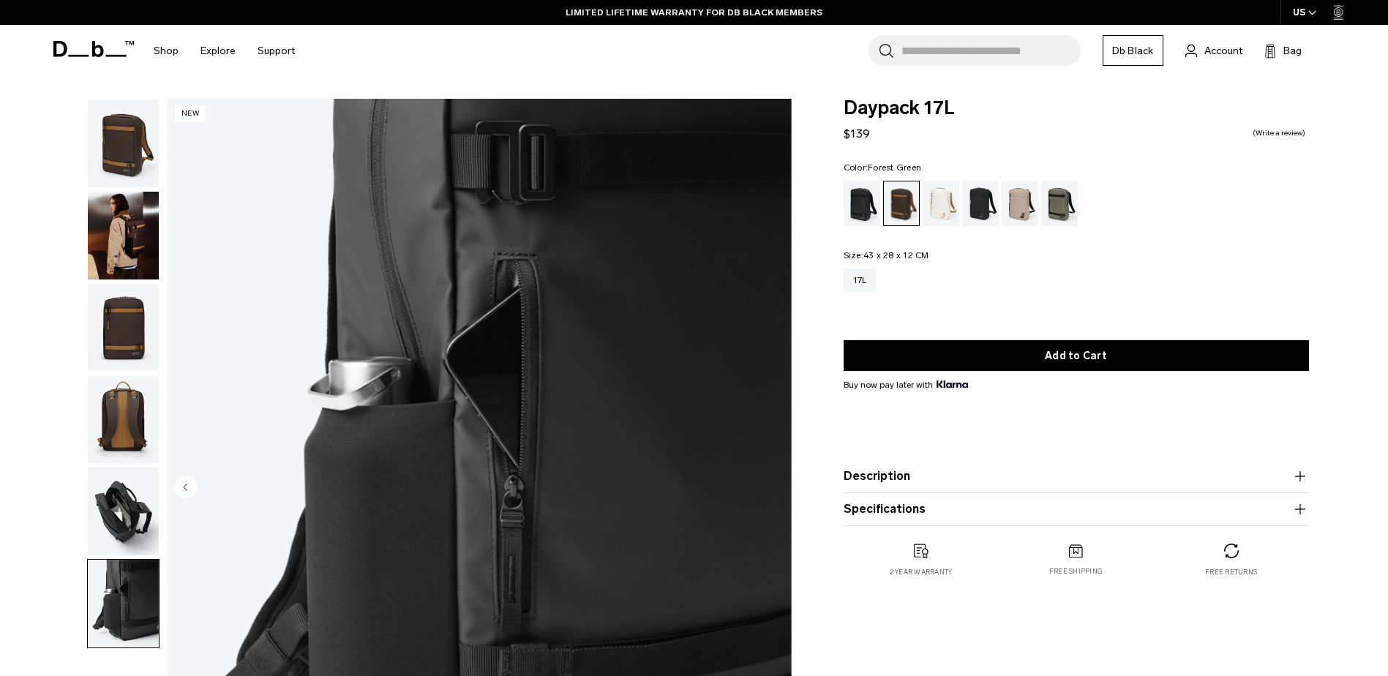
click at [1065, 195] on div "Forest Green" at bounding box center [1059, 203] width 37 height 45
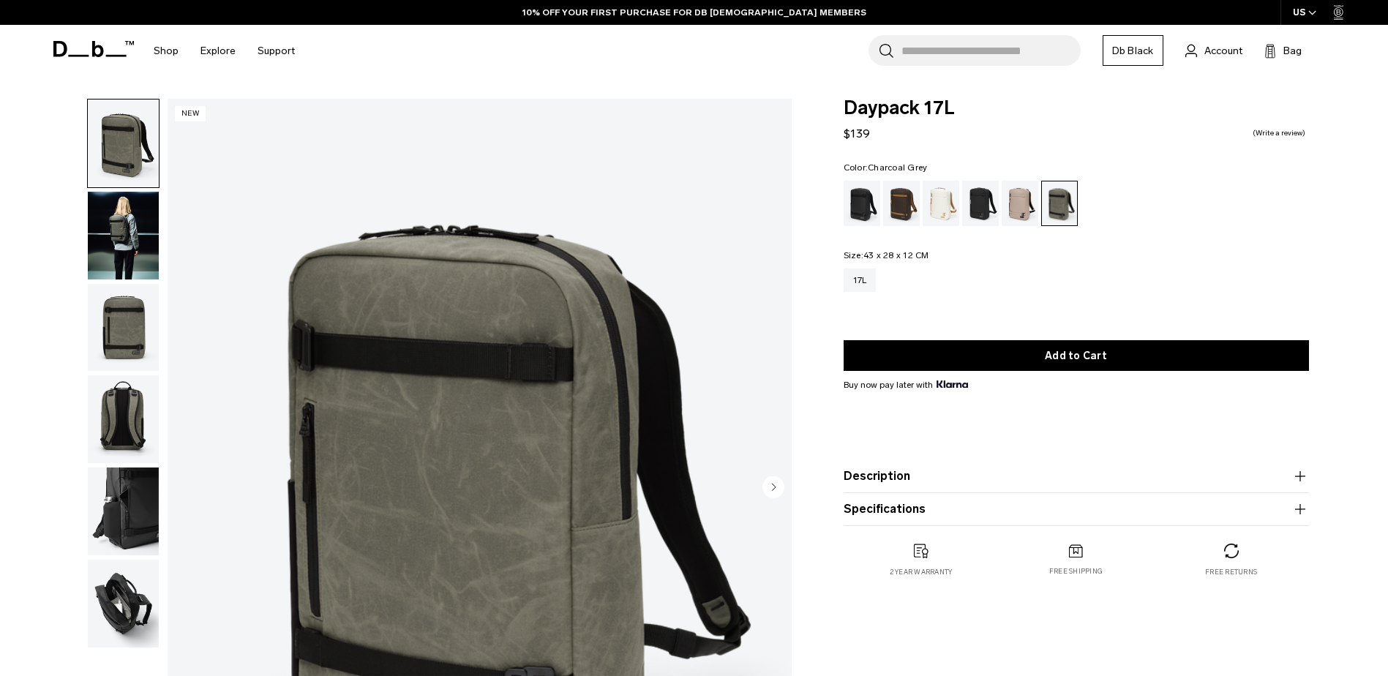
click at [986, 206] on div "Charcoal Grey" at bounding box center [980, 203] width 37 height 45
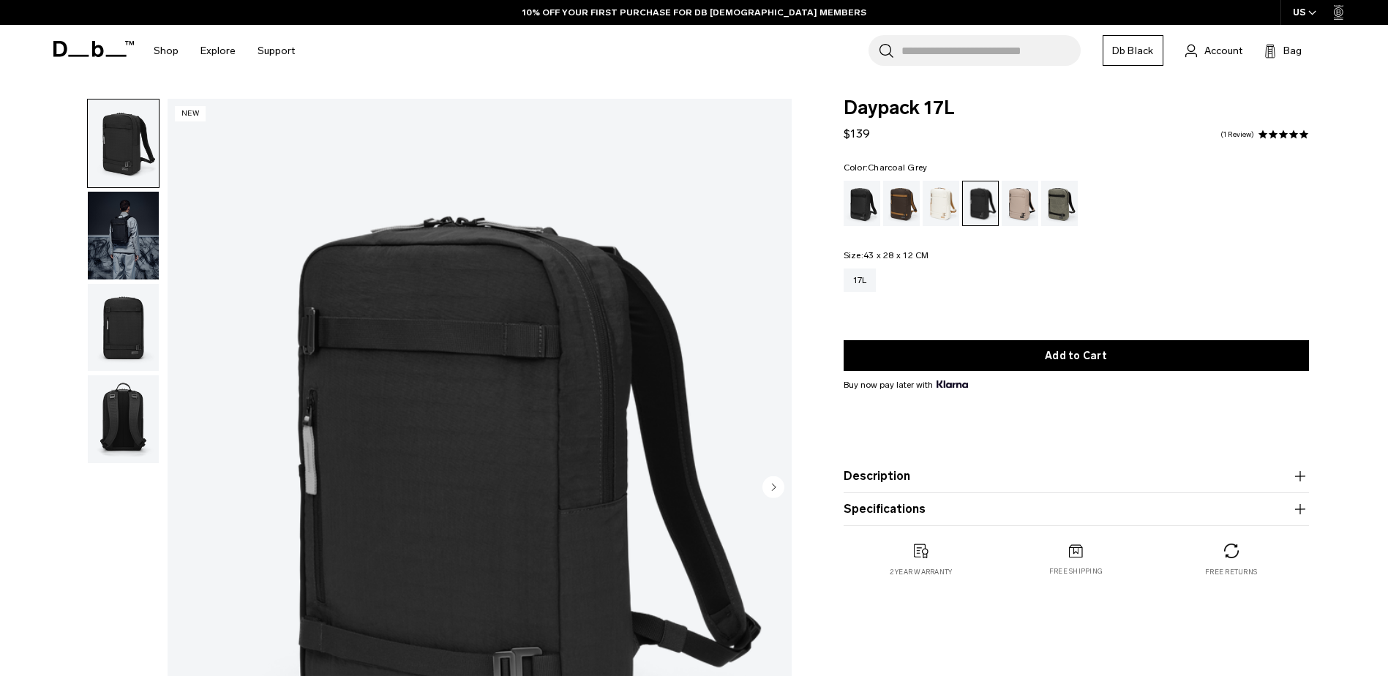
click at [123, 238] on img "button" at bounding box center [123, 236] width 71 height 88
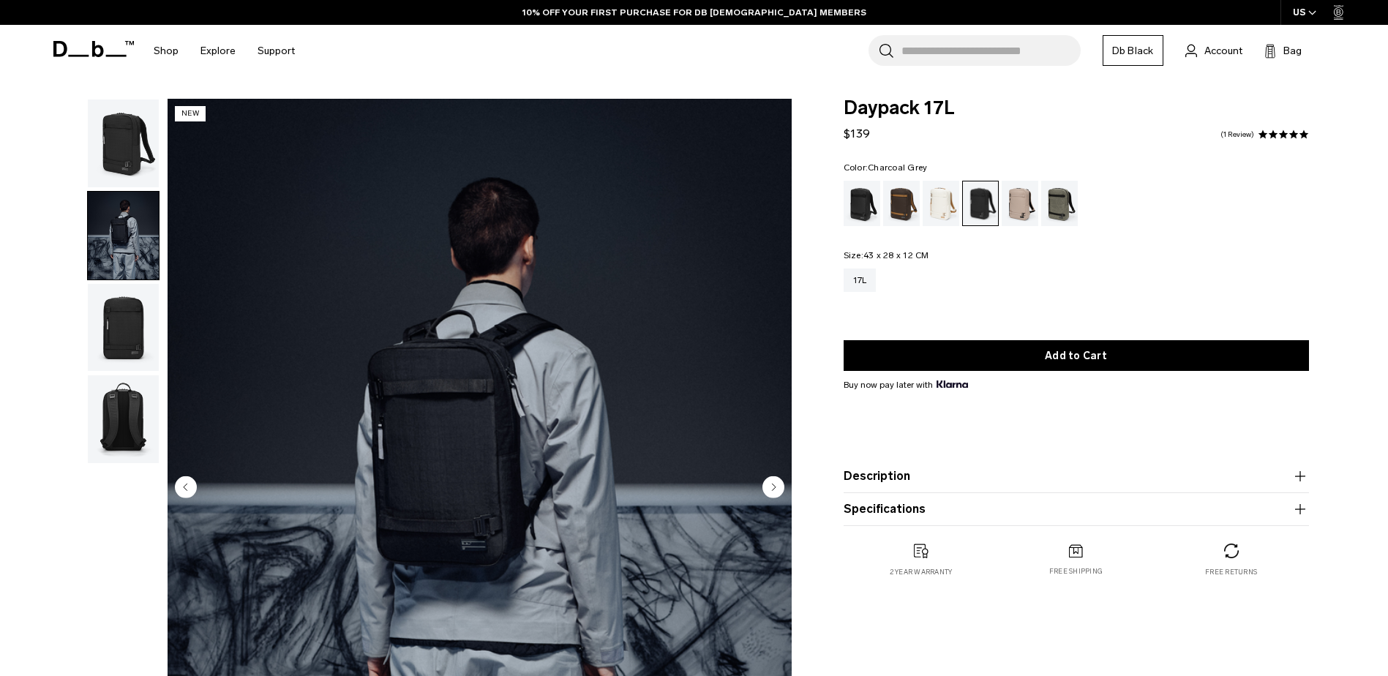
click at [121, 301] on img "button" at bounding box center [123, 328] width 71 height 88
